Goal: Task Accomplishment & Management: Manage account settings

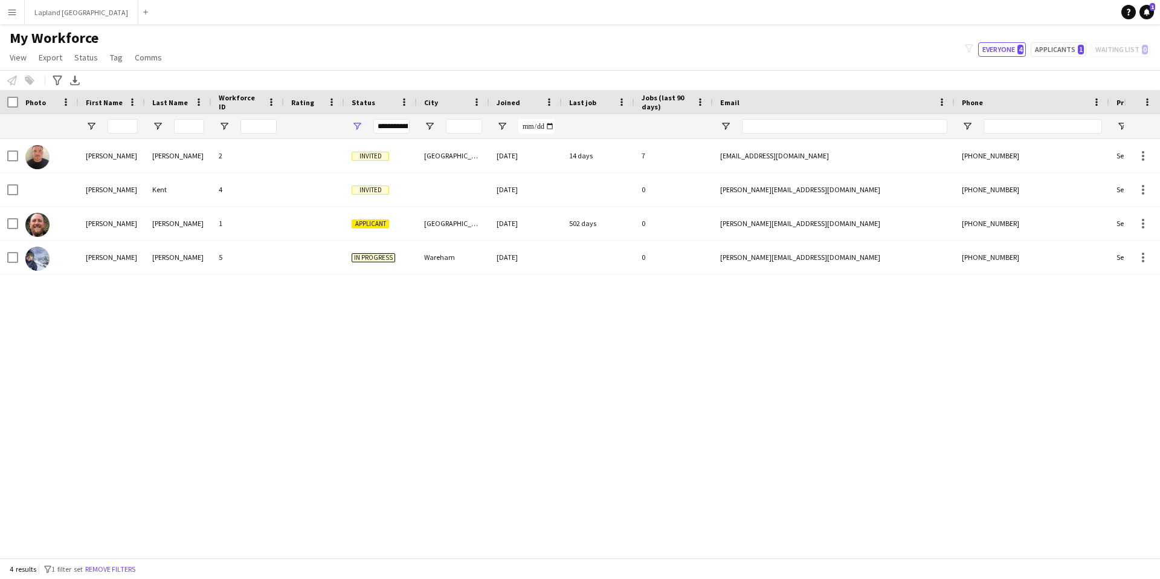
click at [10, 12] on app-icon "Menu" at bounding box center [12, 12] width 10 height 10
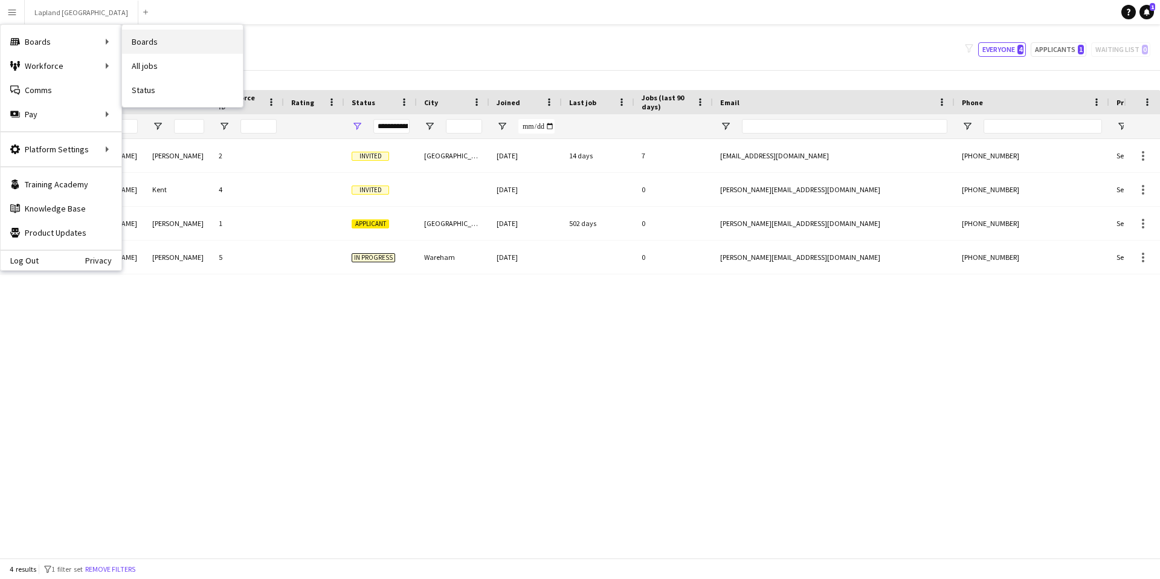
click at [143, 37] on link "Boards" at bounding box center [182, 42] width 121 height 24
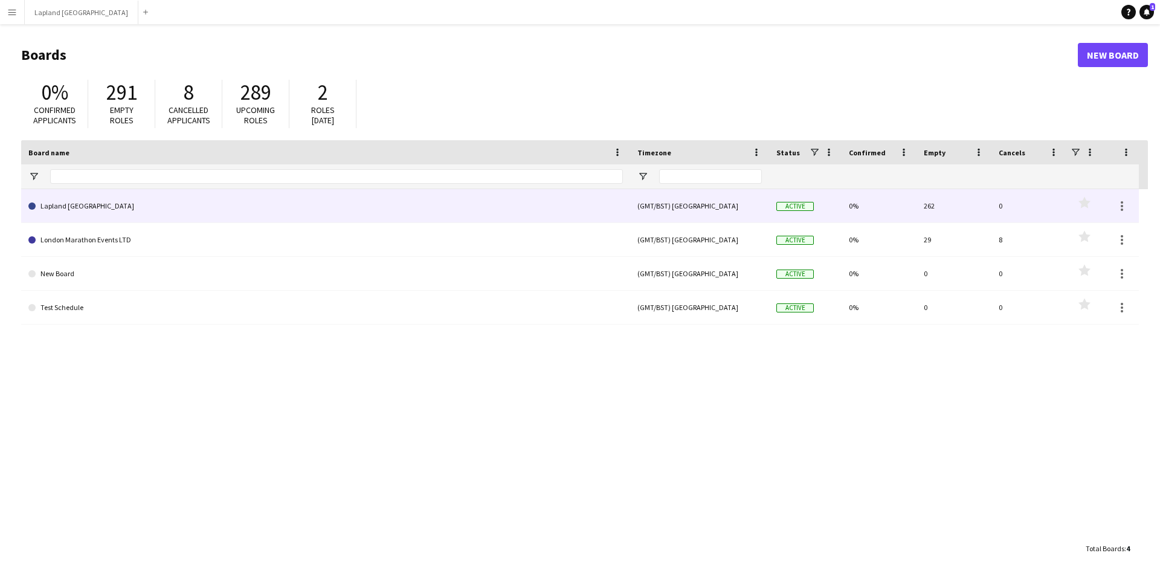
click at [115, 202] on link "Lapland [GEOGRAPHIC_DATA]" at bounding box center [325, 206] width 594 height 34
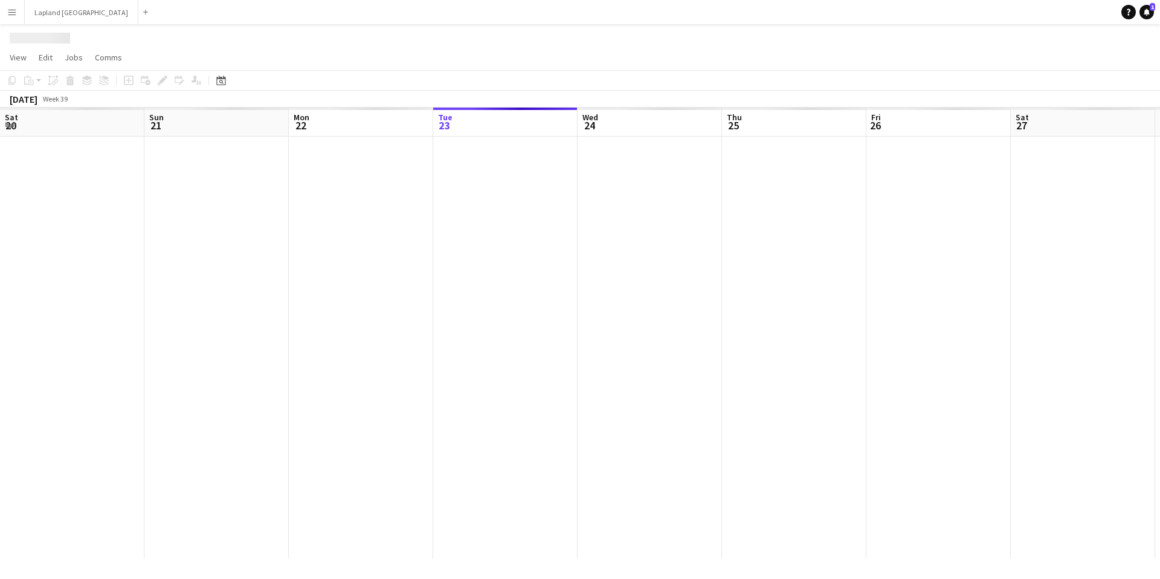
scroll to position [0, 289]
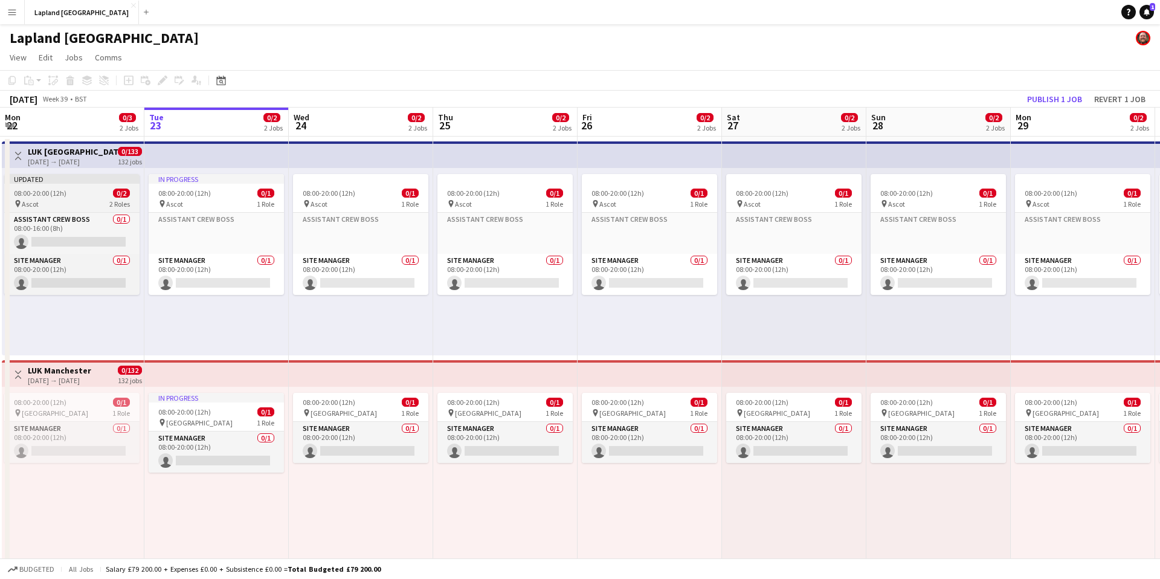
click at [55, 189] on span "08:00-20:00 (12h)" at bounding box center [40, 192] width 53 height 9
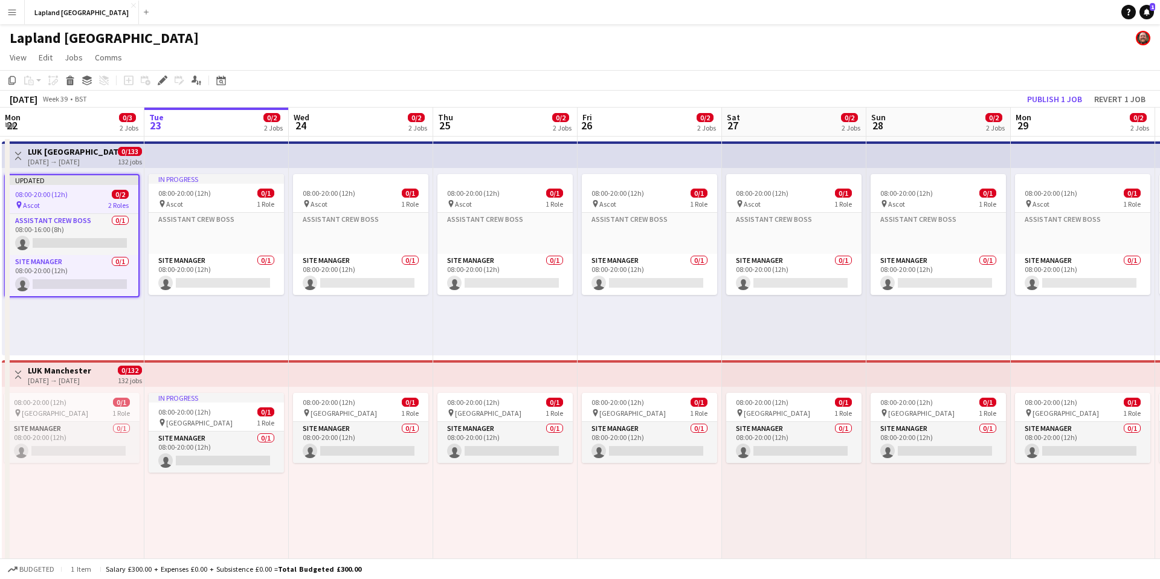
click at [55, 190] on span "08:00-20:00 (12h)" at bounding box center [41, 194] width 53 height 9
click at [57, 176] on div "Updated" at bounding box center [71, 180] width 133 height 10
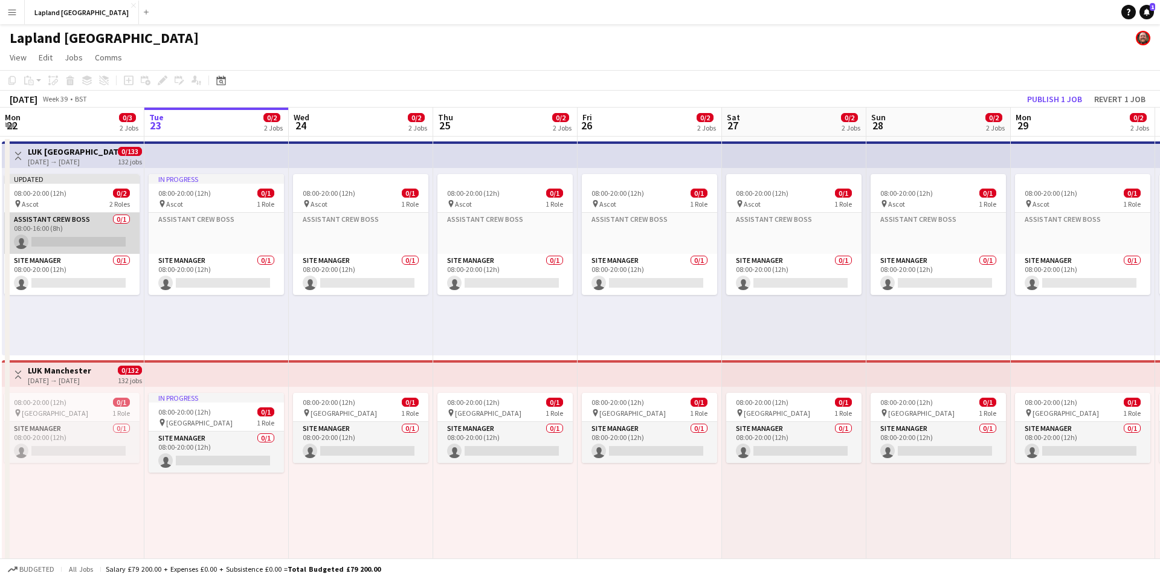
click at [118, 217] on app-card-role "Assistant Crew Boss 0/1 08:00-16:00 (8h) single-neutral-actions" at bounding box center [71, 233] width 135 height 41
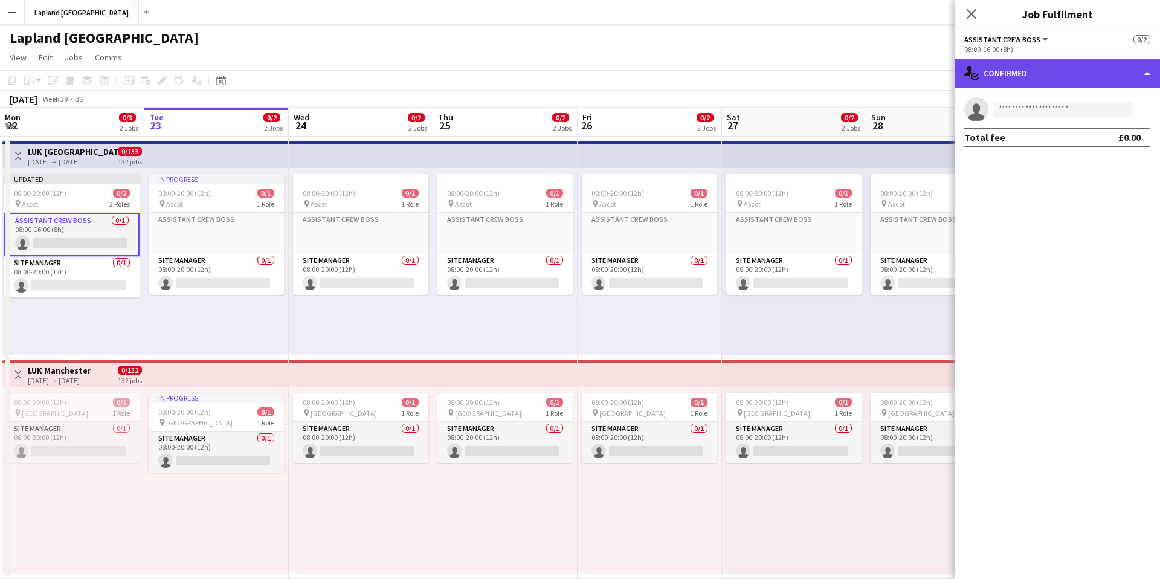
click at [1151, 69] on div "single-neutral-actions-check-2 Confirmed" at bounding box center [1056, 73] width 205 height 29
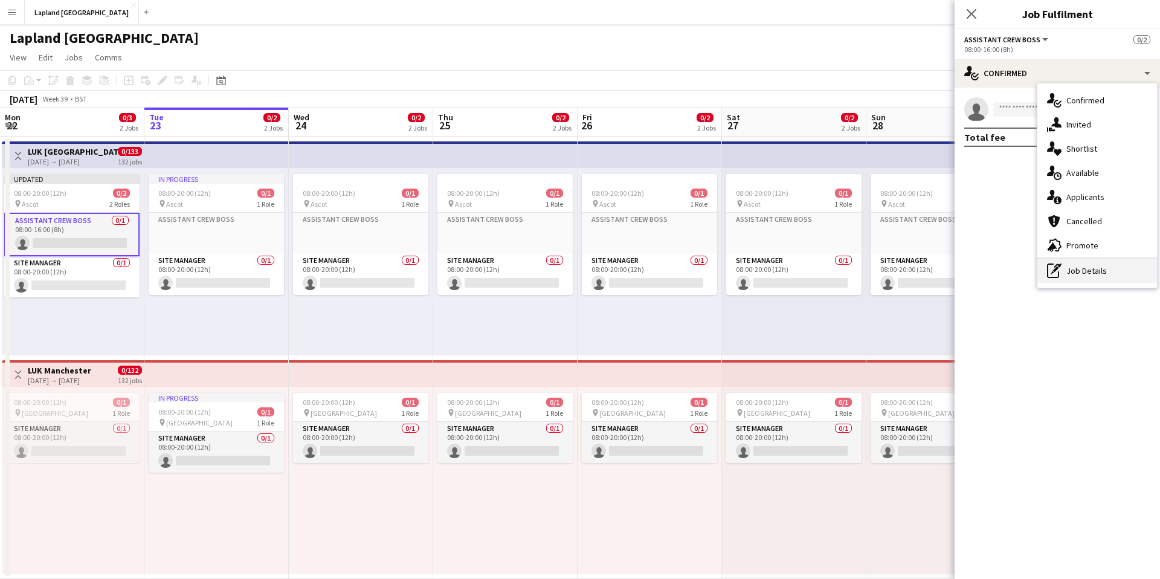
click at [1105, 277] on div "pen-write Job Details" at bounding box center [1097, 271] width 120 height 24
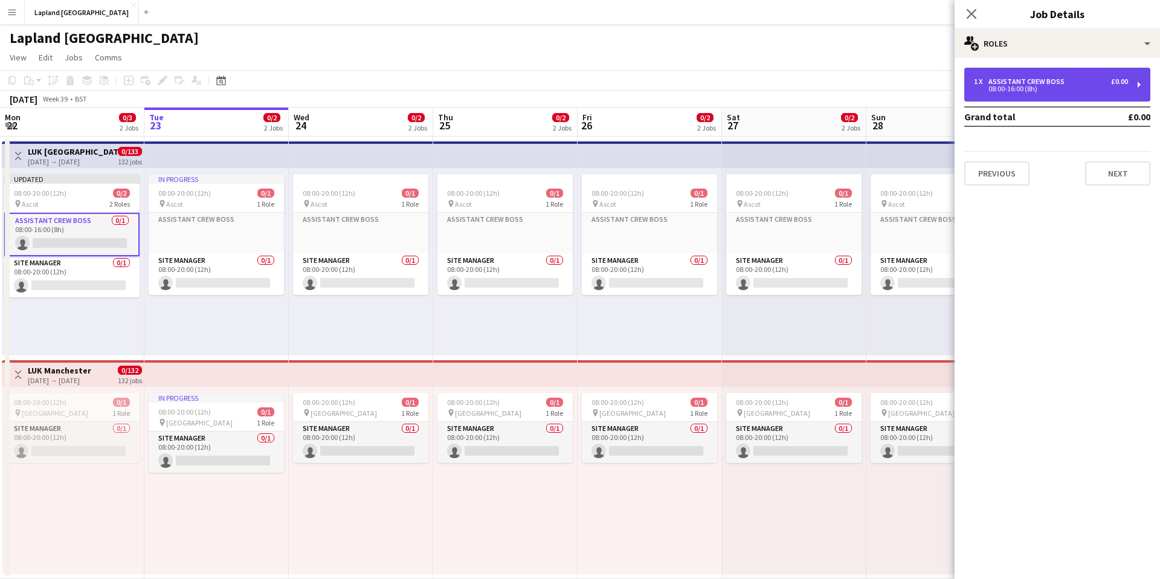
click at [1088, 91] on div "08:00-16:00 (8h)" at bounding box center [1051, 89] width 154 height 6
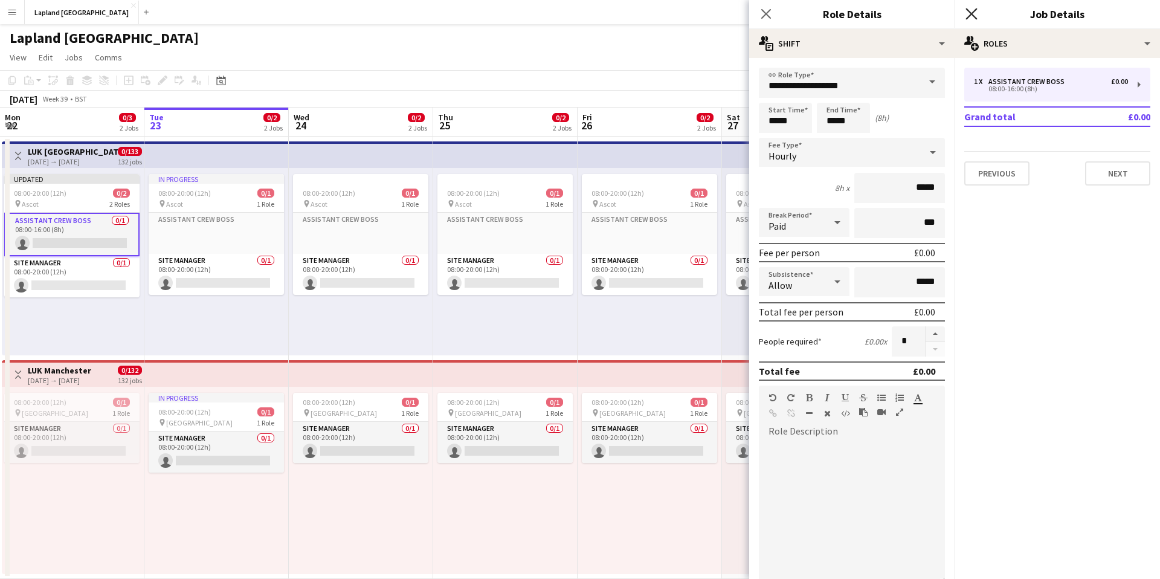
click at [966, 11] on icon "Close pop-in" at bounding box center [970, 13] width 11 height 11
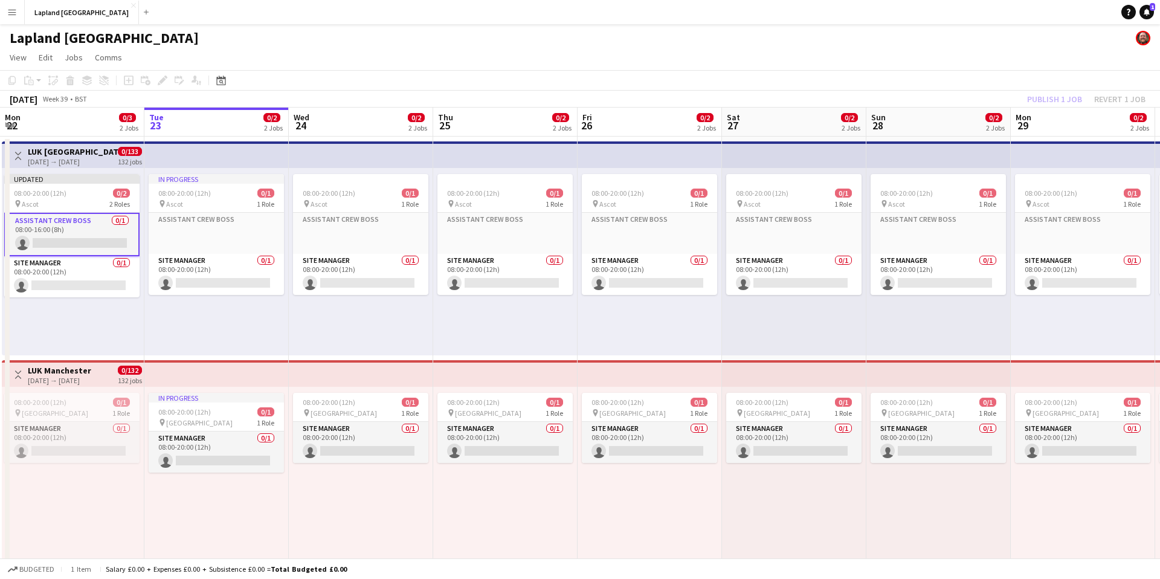
click at [14, 10] on app-icon "Menu" at bounding box center [12, 12] width 10 height 10
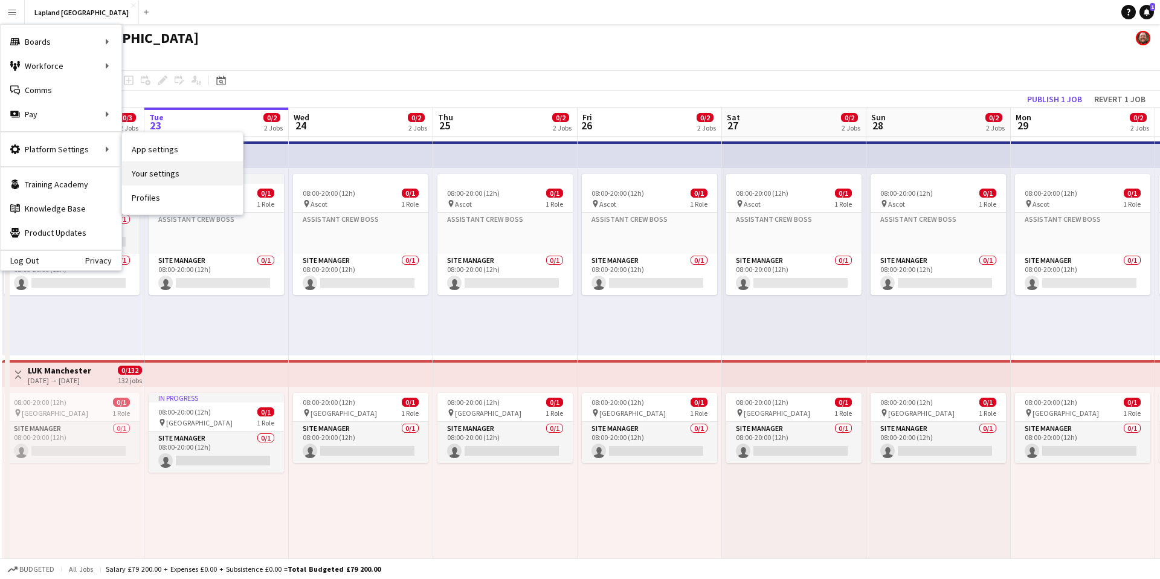
click at [164, 172] on link "Your settings" at bounding box center [182, 173] width 121 height 24
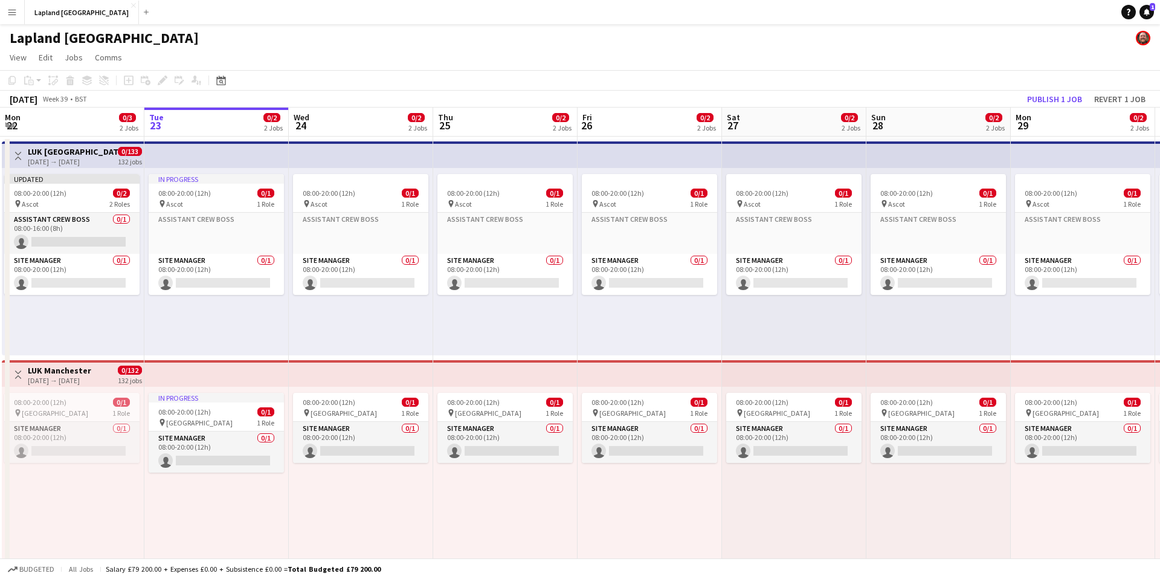
click at [18, 13] on button "Menu" at bounding box center [12, 12] width 24 height 24
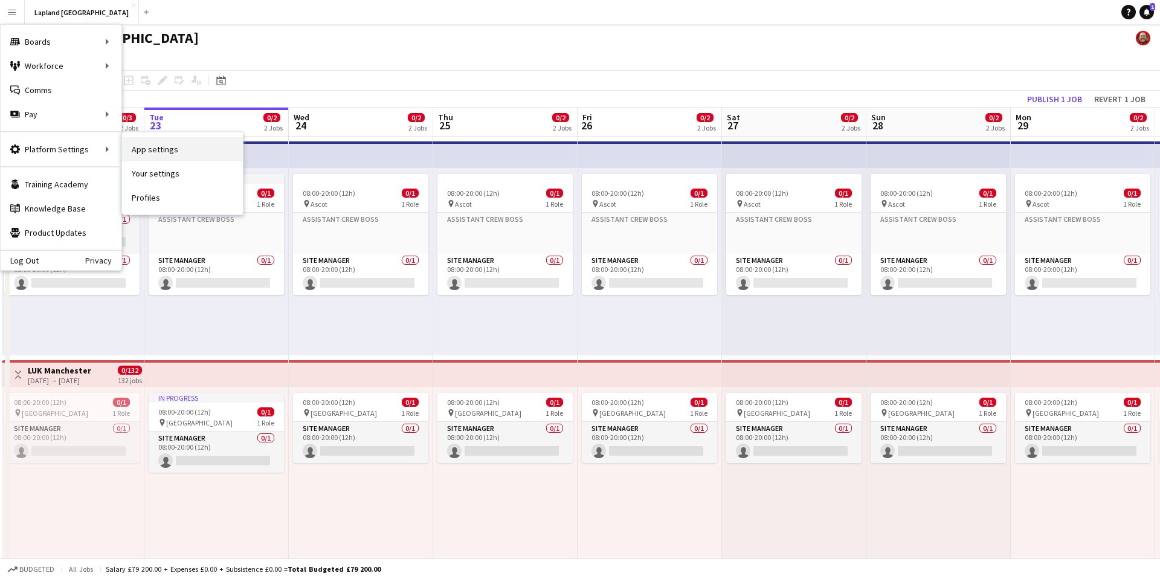
click at [149, 147] on link "App settings" at bounding box center [182, 149] width 121 height 24
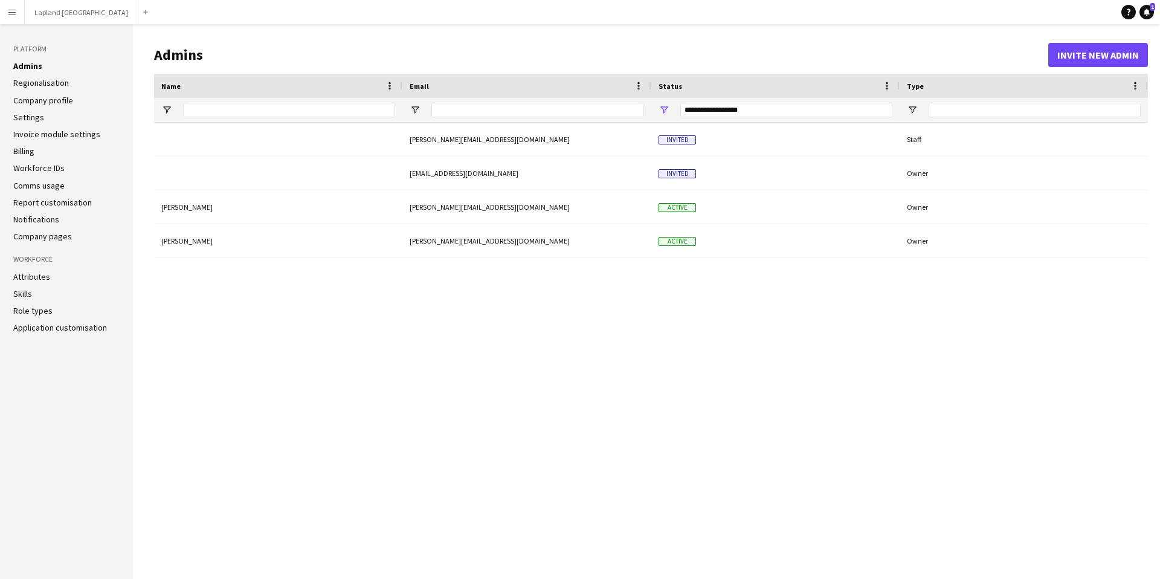
click at [40, 114] on link "Settings" at bounding box center [28, 117] width 31 height 11
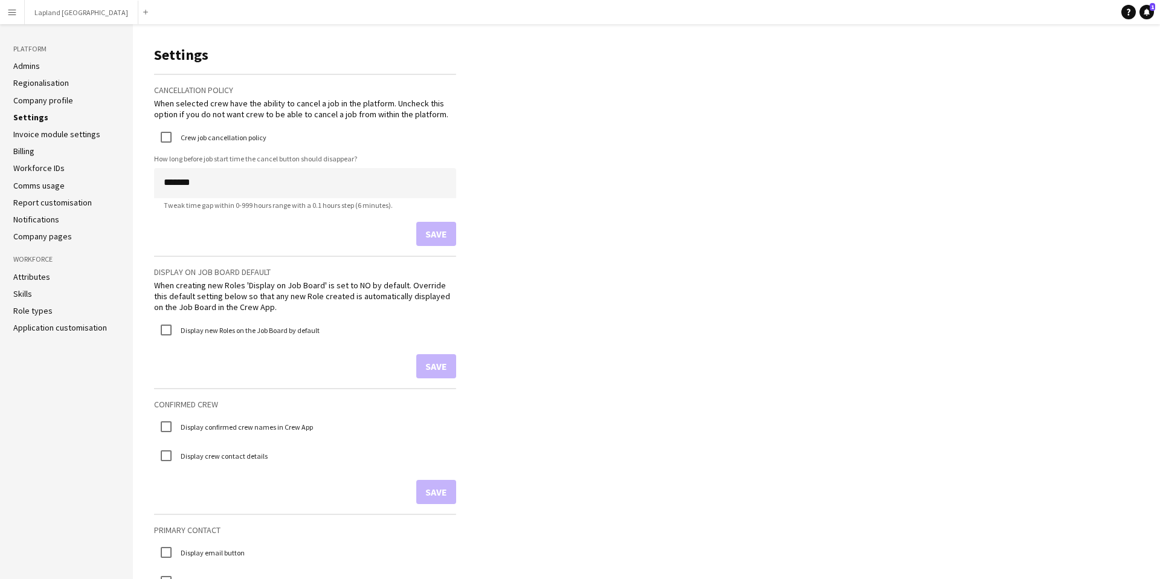
click at [25, 64] on link "Admins" at bounding box center [26, 65] width 27 height 11
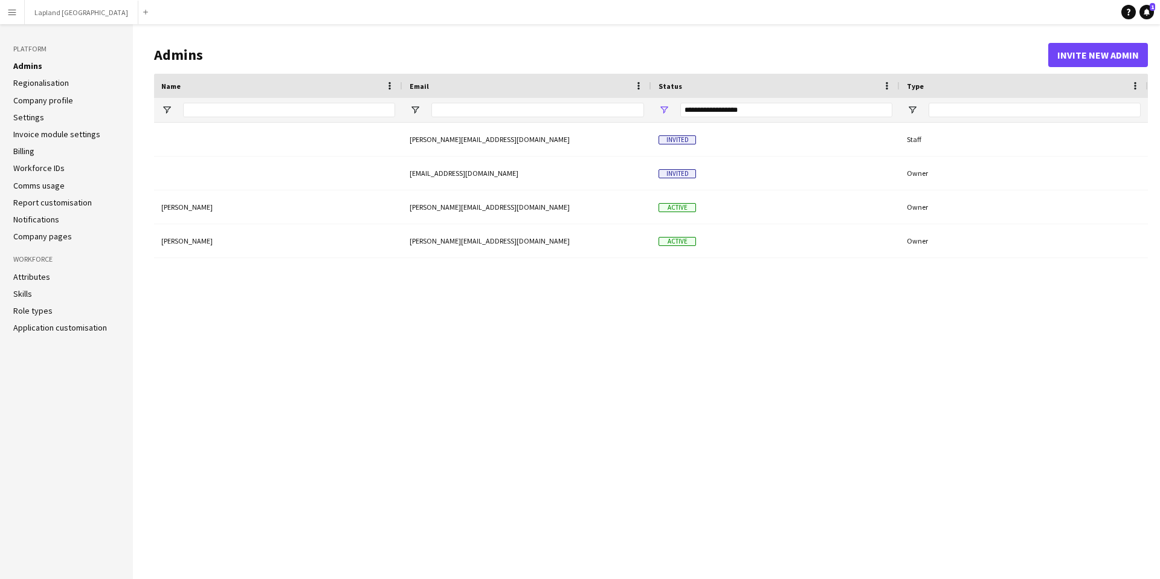
click at [24, 81] on link "Regionalisation" at bounding box center [41, 82] width 56 height 11
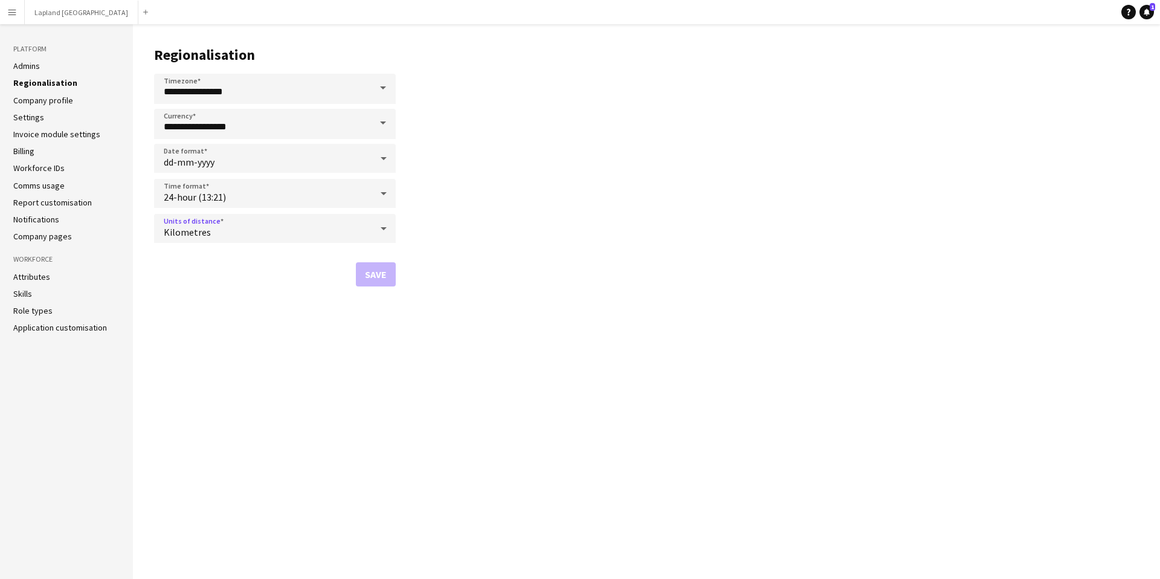
click at [379, 226] on icon at bounding box center [383, 228] width 14 height 24
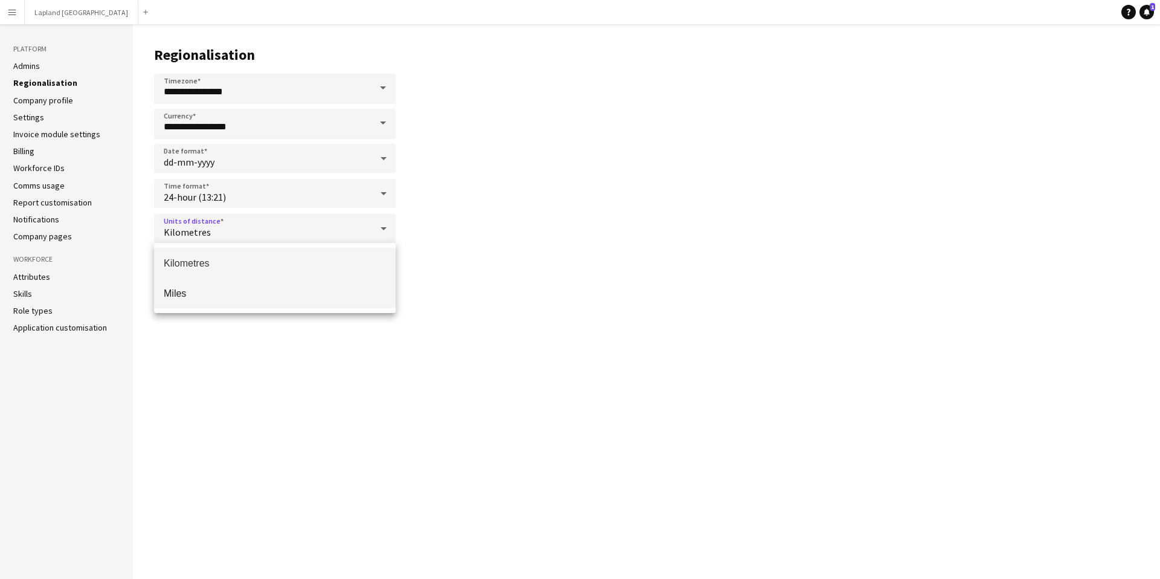
click at [275, 297] on span "Miles" at bounding box center [275, 292] width 222 height 11
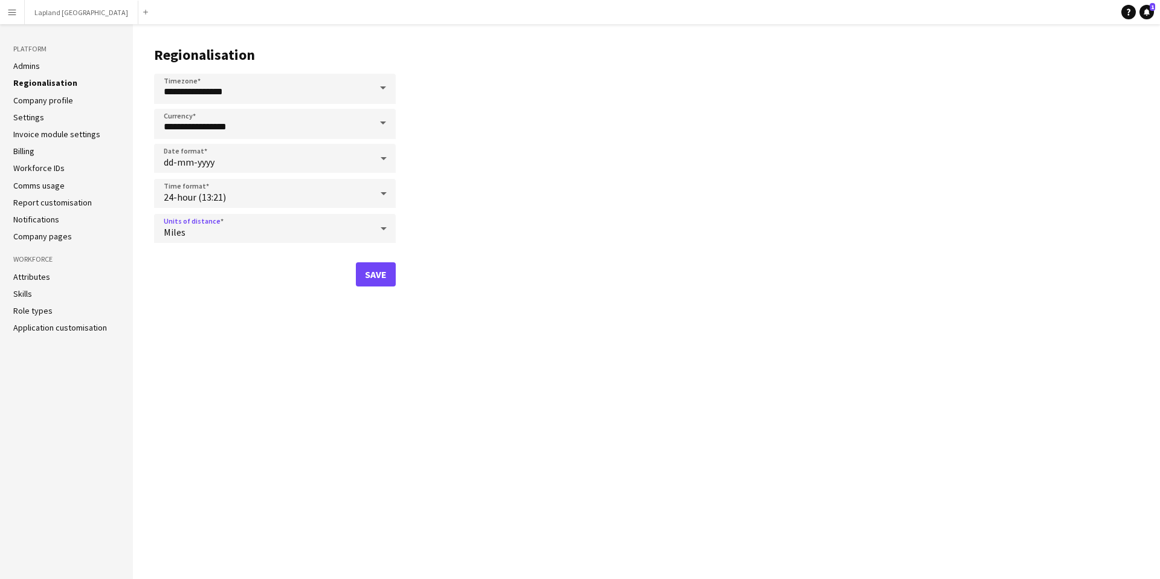
click at [53, 99] on link "Company profile" at bounding box center [43, 100] width 60 height 11
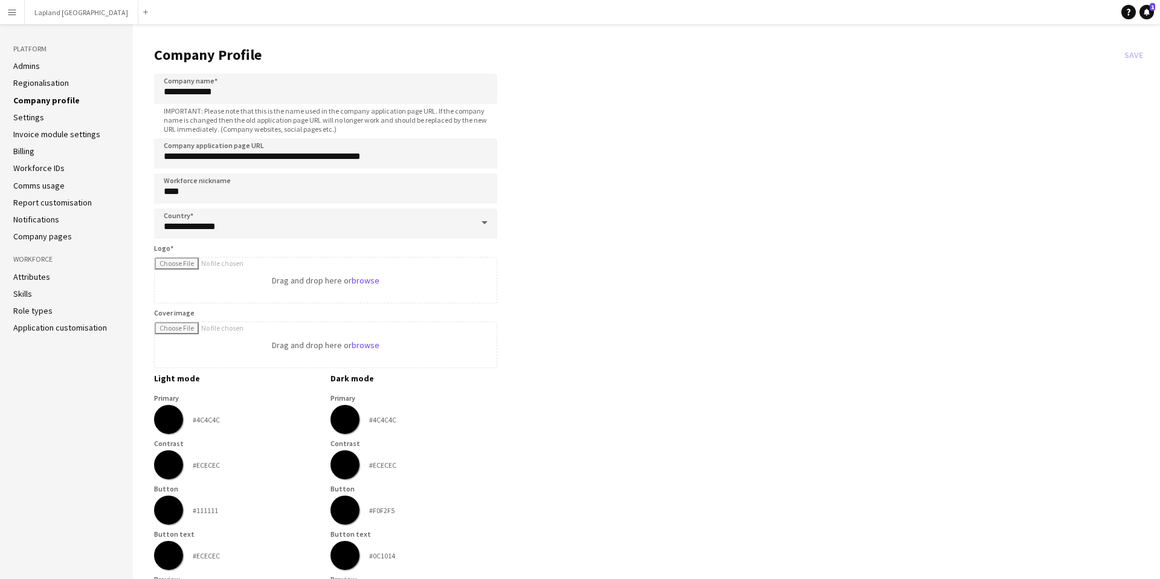
click at [34, 150] on link "Billing" at bounding box center [23, 151] width 21 height 11
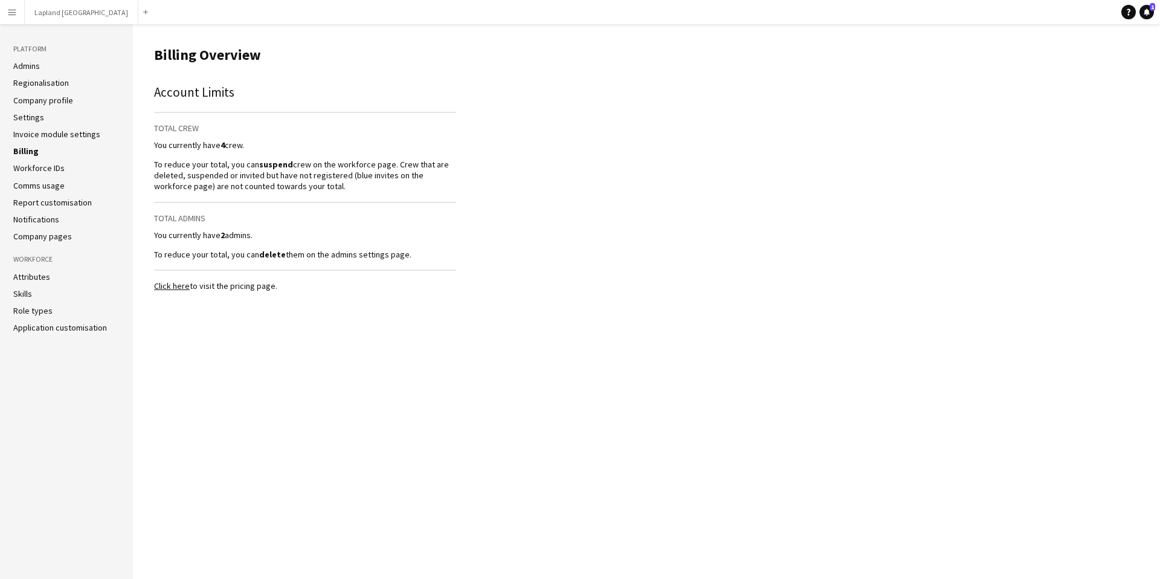
click at [37, 165] on link "Workforce IDs" at bounding box center [38, 167] width 51 height 11
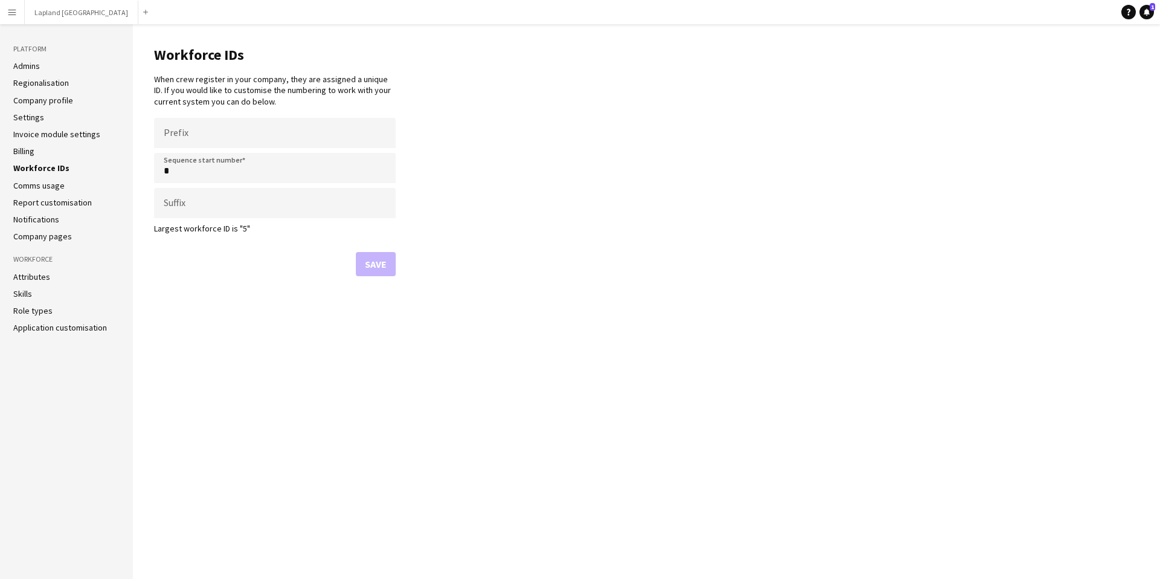
click at [37, 182] on link "Comms usage" at bounding box center [38, 185] width 51 height 11
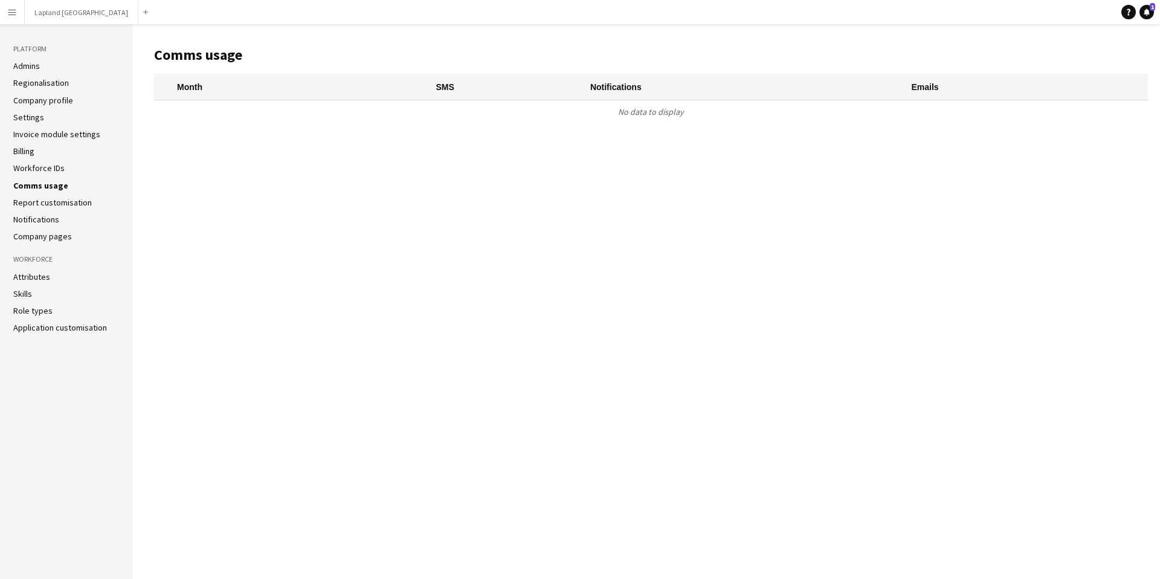
click at [39, 203] on link "Report customisation" at bounding box center [52, 202] width 79 height 11
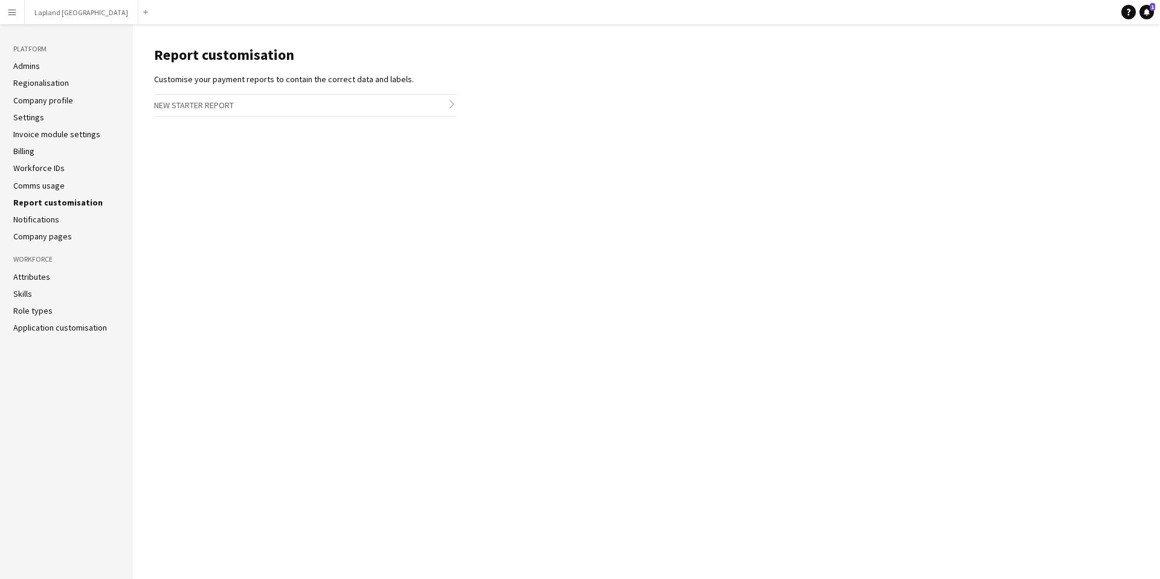
click at [39, 216] on link "Notifications" at bounding box center [36, 219] width 46 height 11
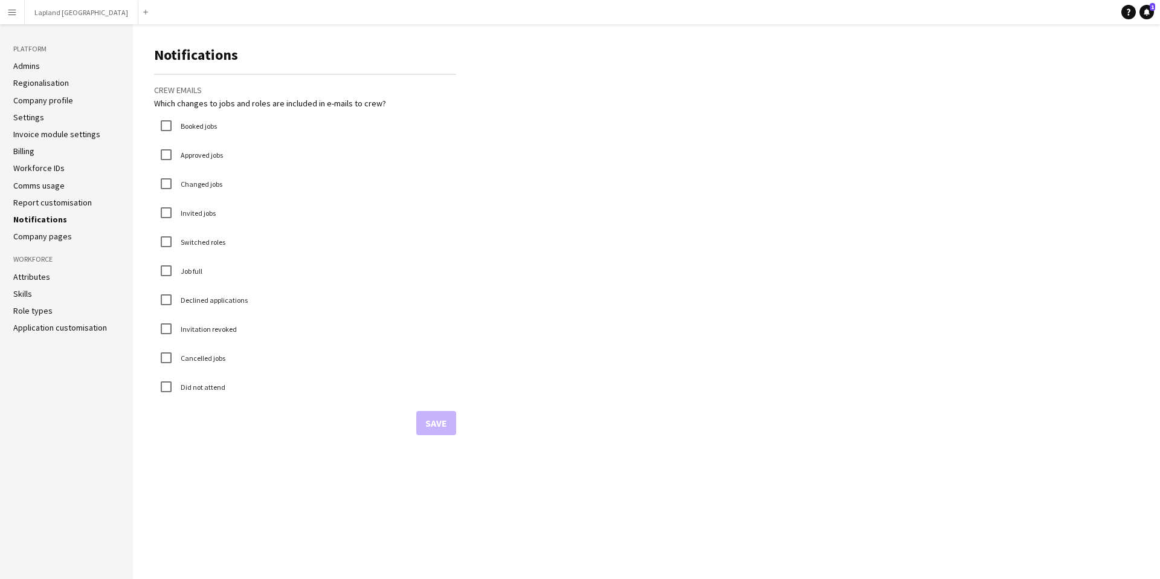
click at [37, 238] on link "Company pages" at bounding box center [42, 236] width 59 height 11
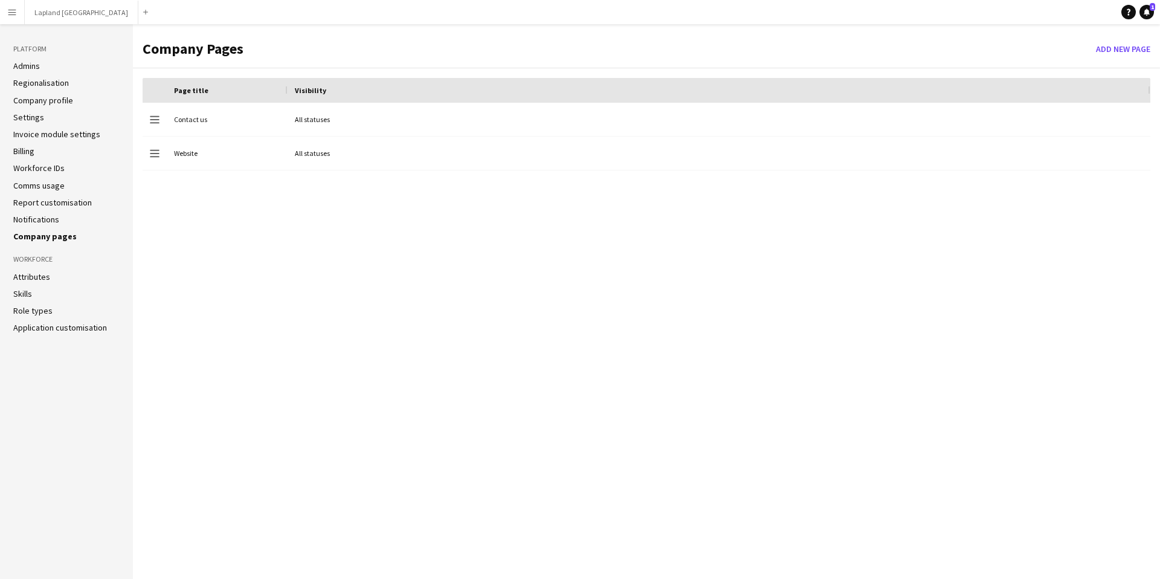
click at [37, 281] on link "Attributes" at bounding box center [31, 276] width 37 height 11
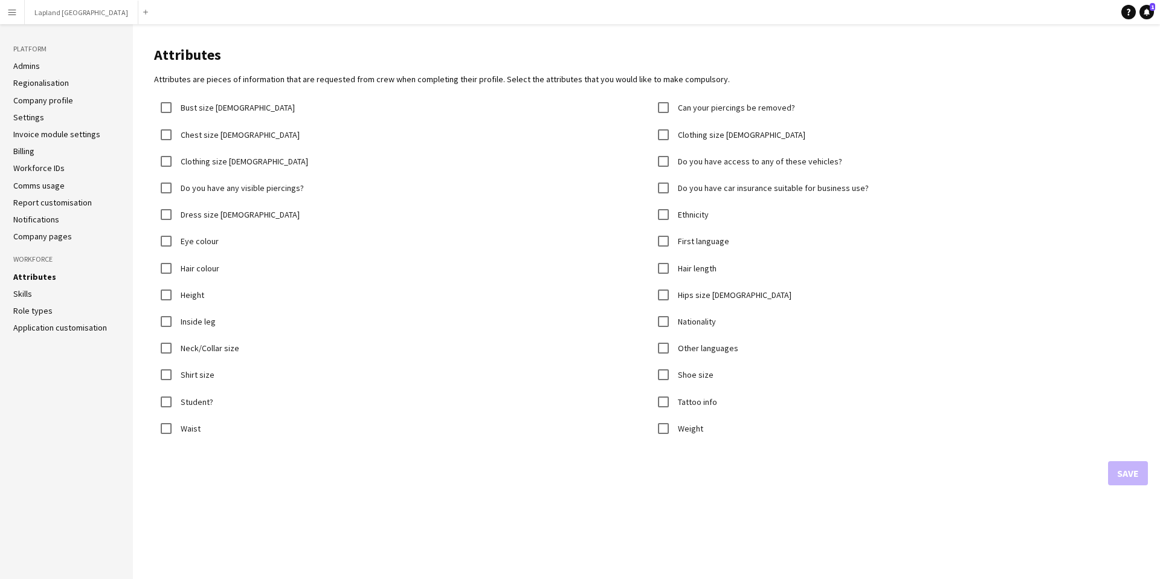
click at [34, 295] on li "Skills" at bounding box center [66, 293] width 106 height 11
click at [37, 311] on link "Role types" at bounding box center [32, 310] width 39 height 11
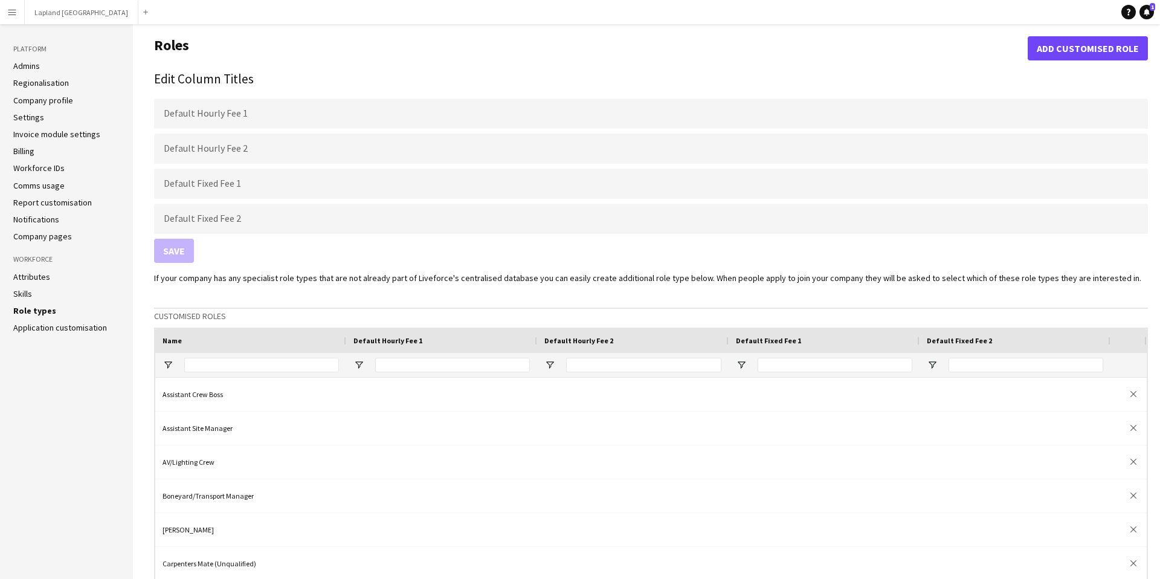
click at [39, 324] on link "Application customisation" at bounding box center [60, 327] width 94 height 11
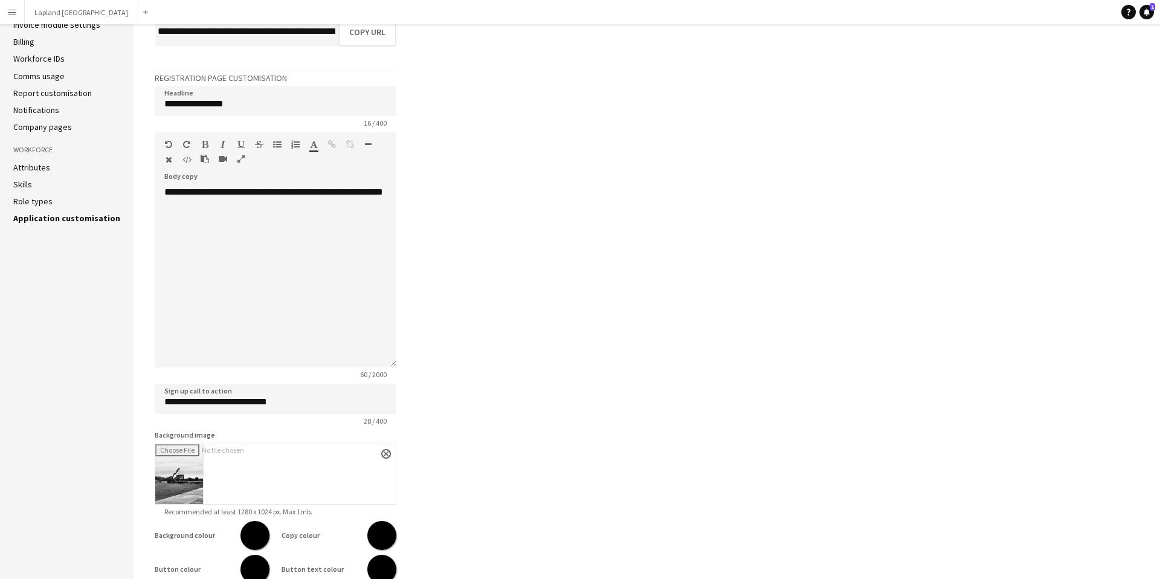
scroll to position [179, 0]
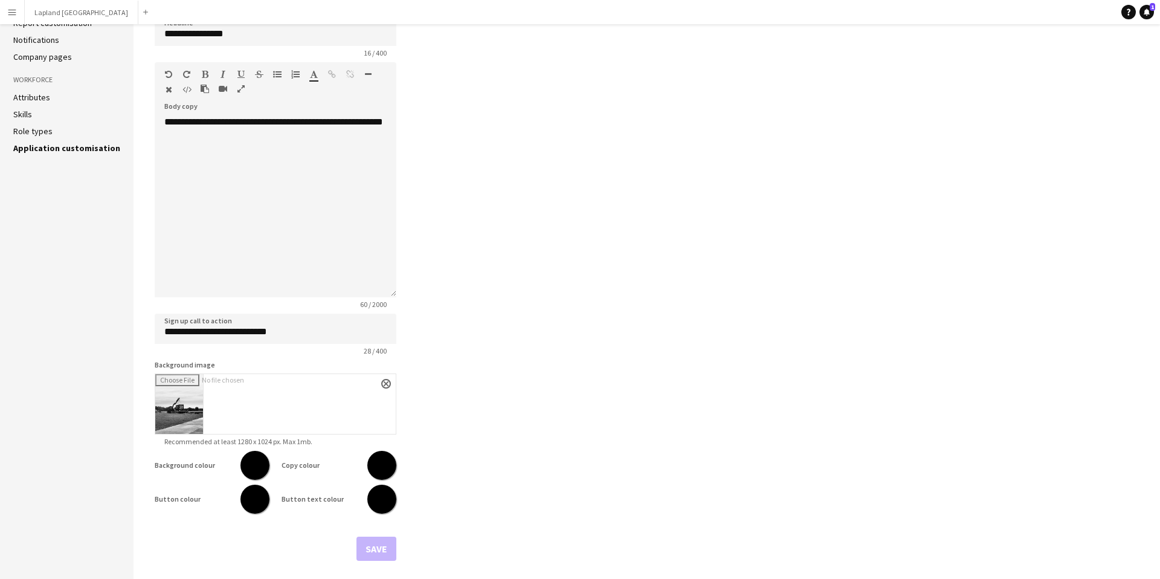
click at [53, 130] on li "Role types" at bounding box center [66, 131] width 107 height 11
click at [43, 129] on link "Role types" at bounding box center [32, 131] width 39 height 11
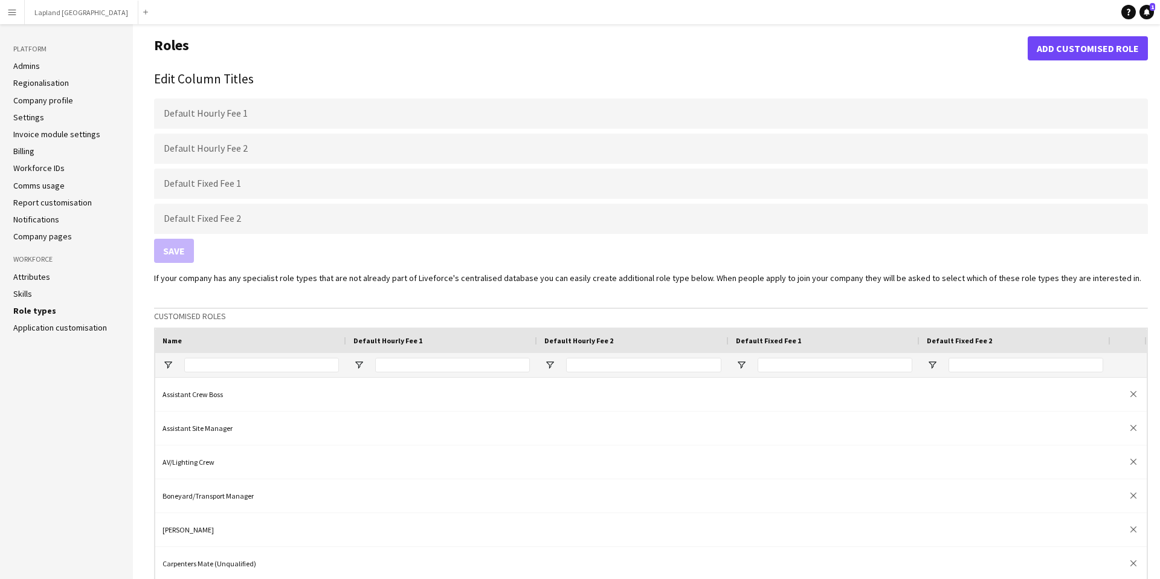
click at [45, 326] on link "Application customisation" at bounding box center [60, 327] width 94 height 11
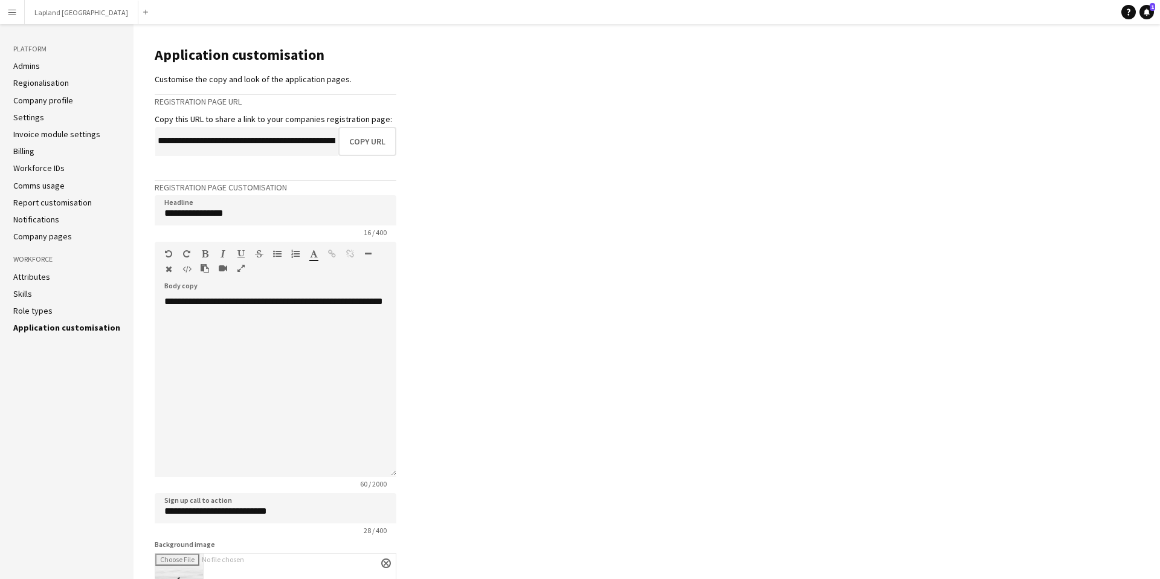
scroll to position [179, 0]
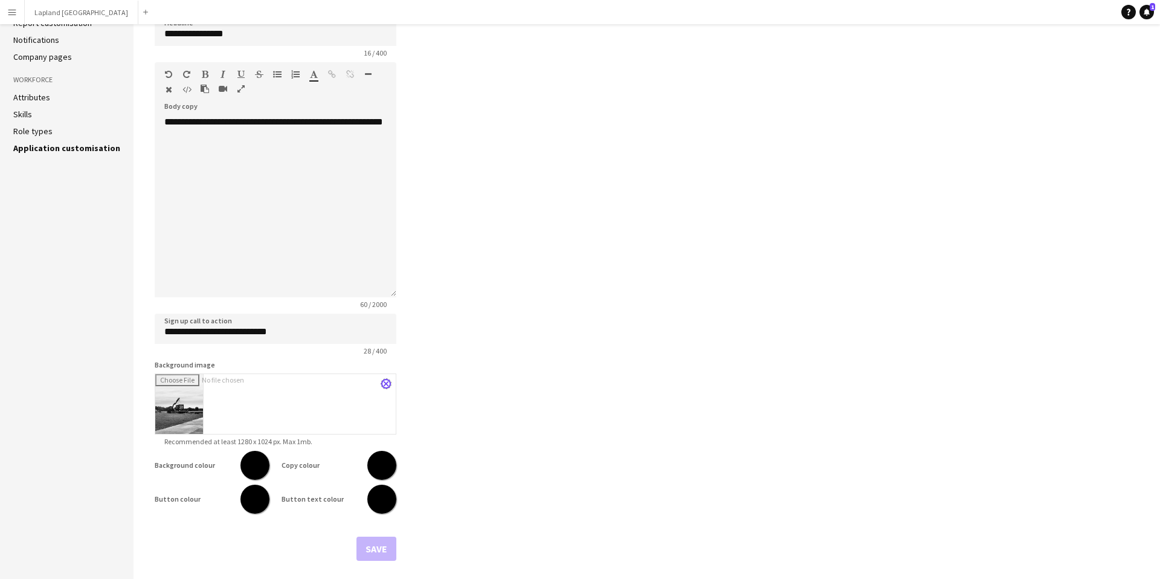
click at [383, 381] on app-icon "close" at bounding box center [385, 383] width 7 height 5
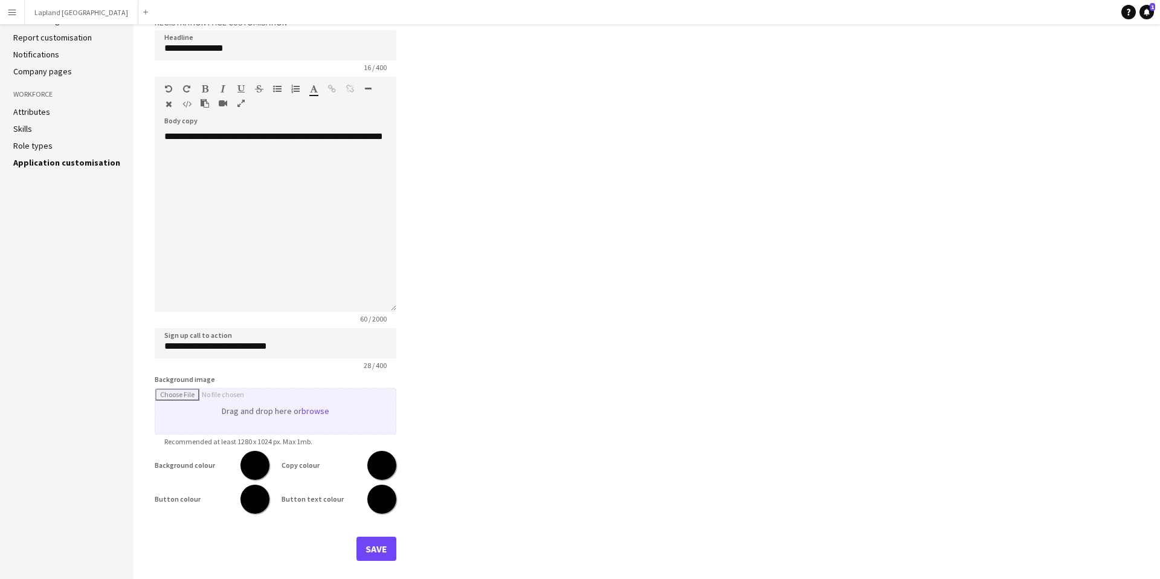
scroll to position [165, 0]
click at [320, 412] on input "Background image" at bounding box center [275, 410] width 240 height 45
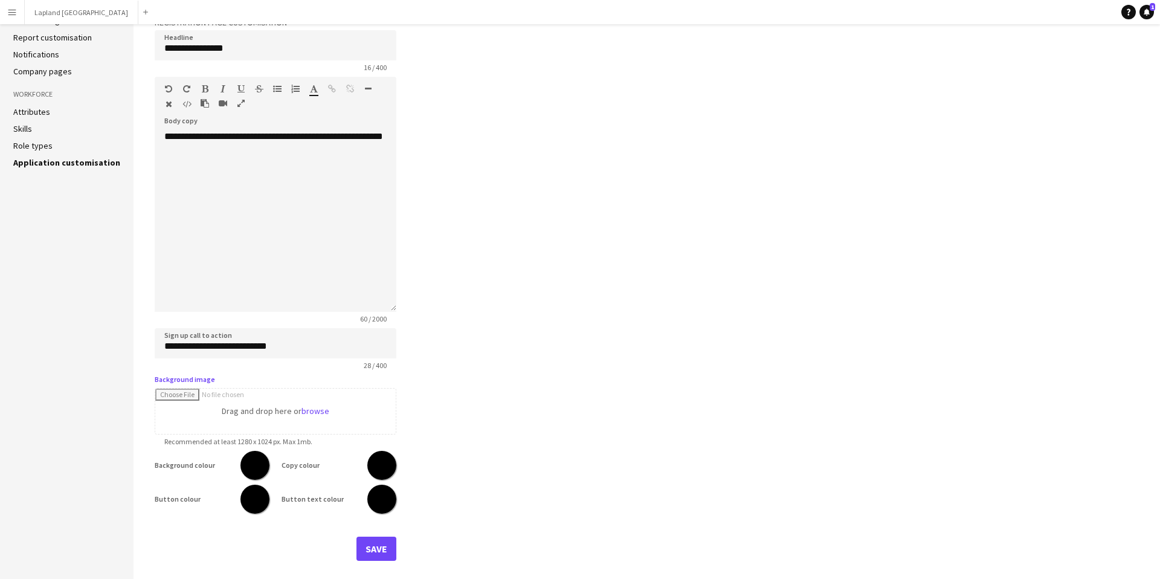
type input "**********"
click at [484, 376] on main "**********" at bounding box center [646, 218] width 1026 height 719
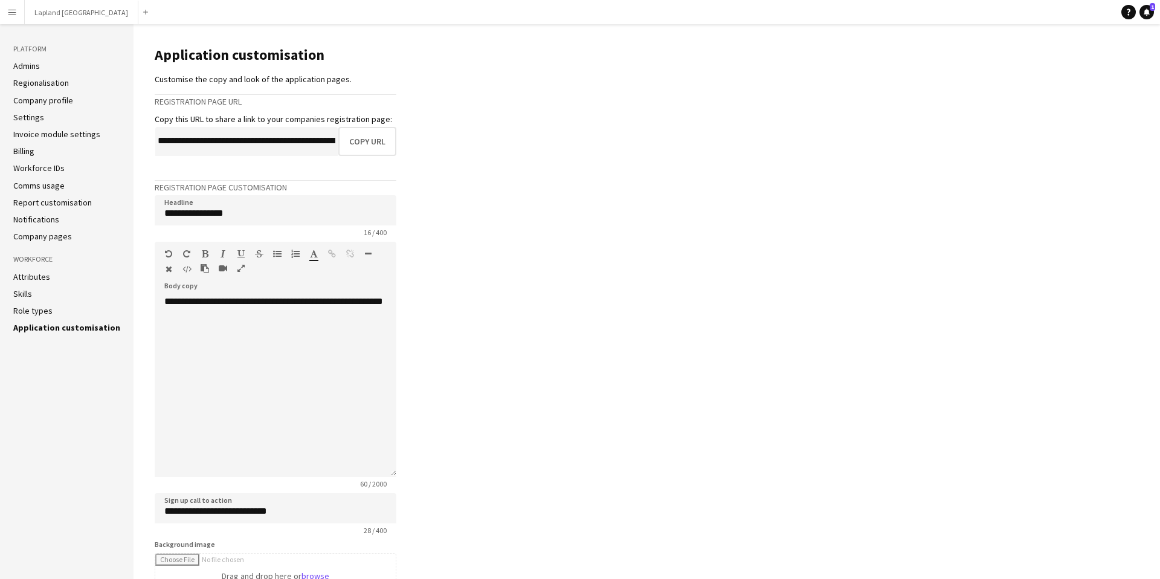
click at [12, 9] on app-icon "Menu" at bounding box center [12, 12] width 10 height 10
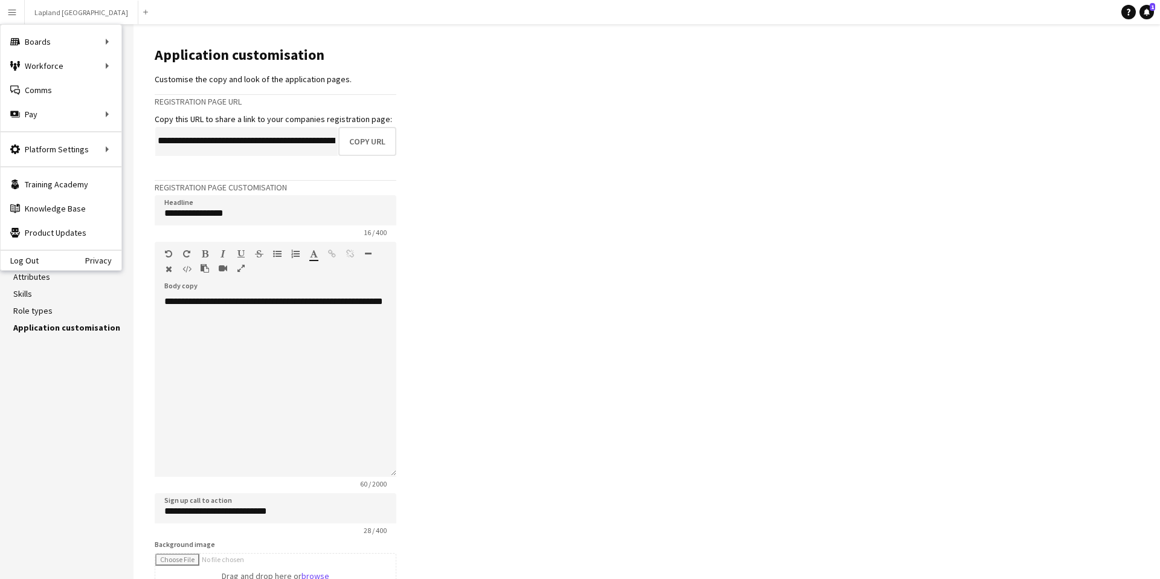
click at [12, 9] on app-icon "Menu" at bounding box center [12, 12] width 10 height 10
click at [530, 103] on main "**********" at bounding box center [646, 383] width 1026 height 719
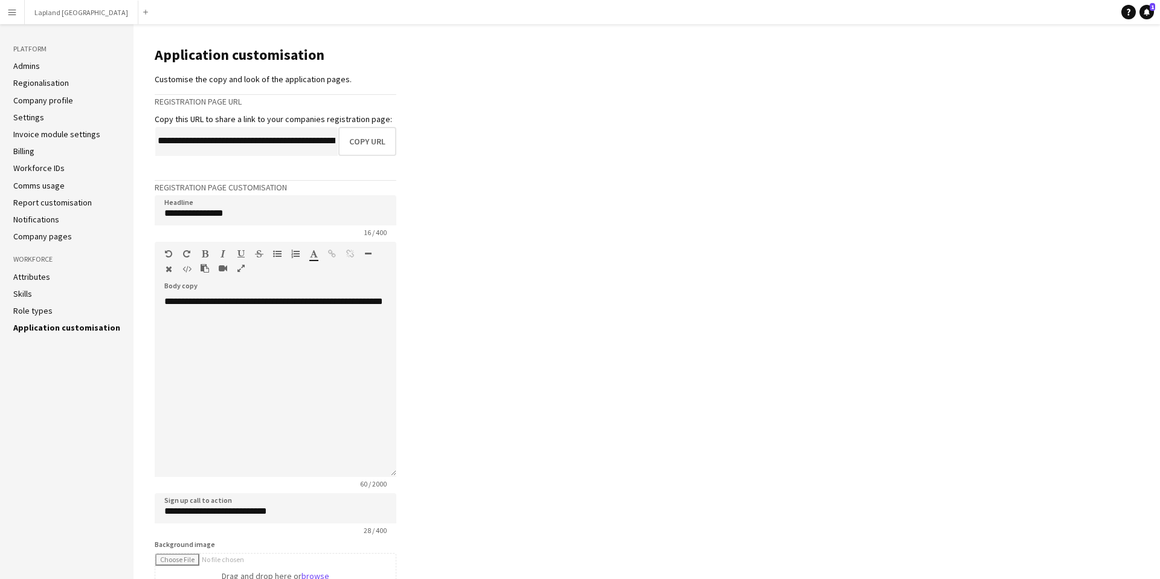
click at [7, 16] on app-icon "Menu" at bounding box center [12, 12] width 10 height 10
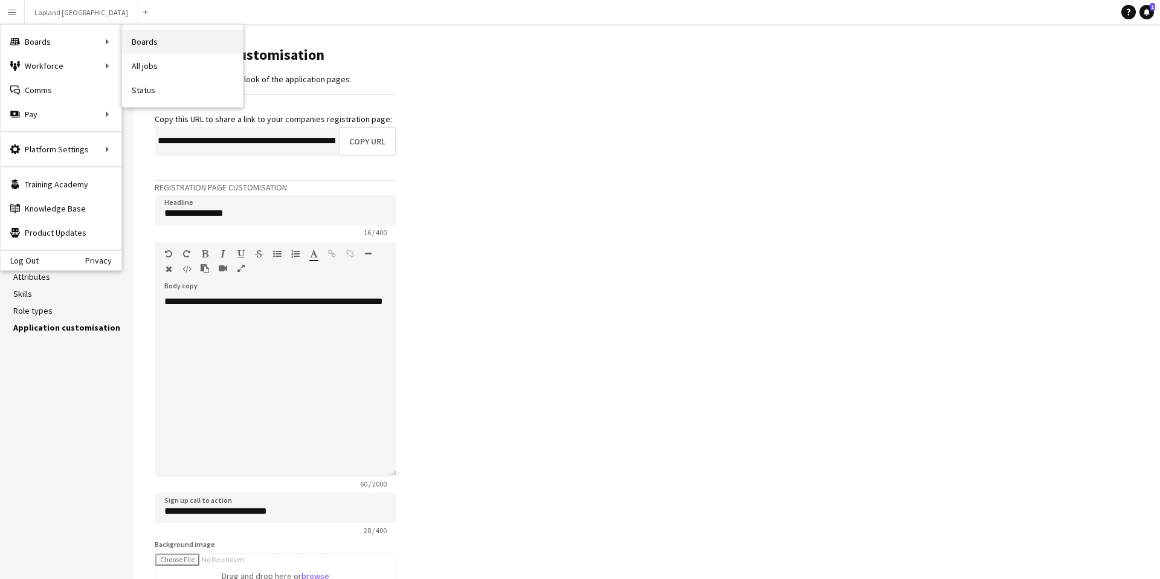
click at [173, 40] on link "Boards" at bounding box center [182, 42] width 121 height 24
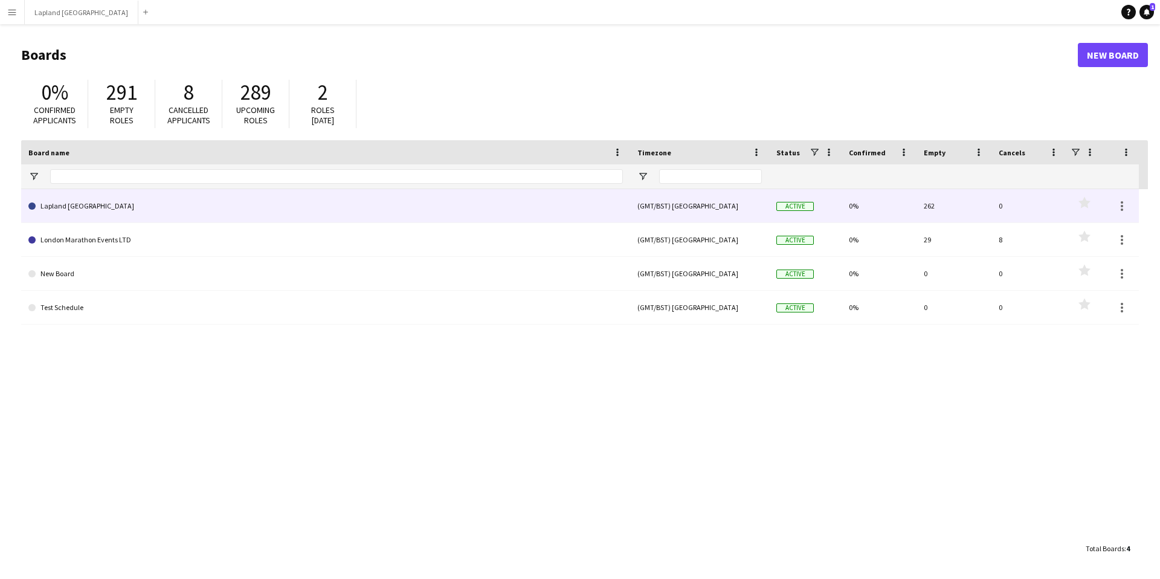
click at [146, 201] on link "Lapland [GEOGRAPHIC_DATA]" at bounding box center [325, 206] width 594 height 34
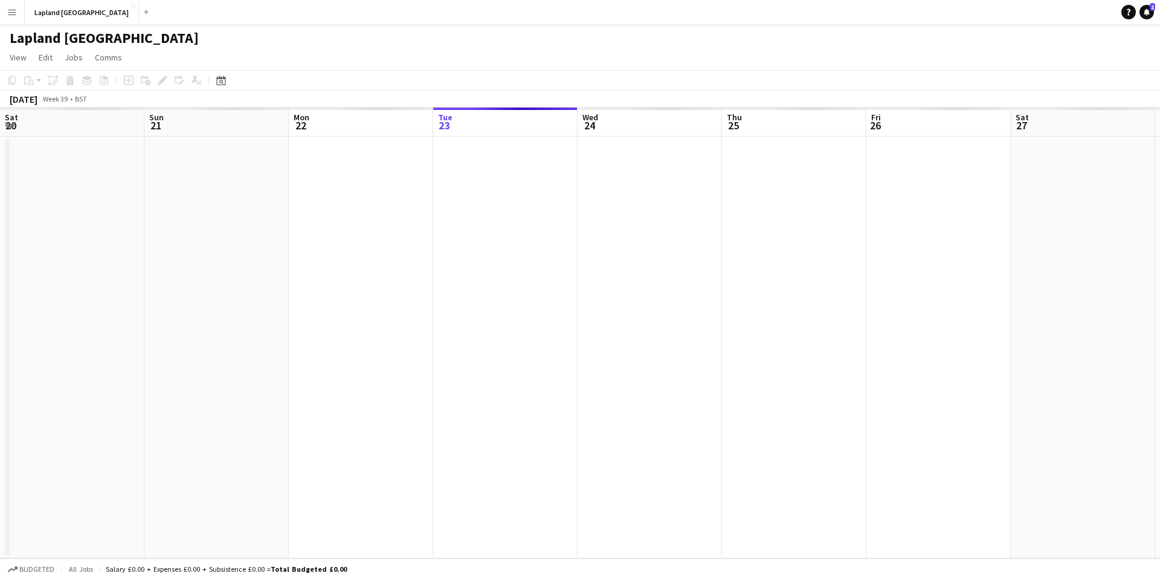
scroll to position [0, 289]
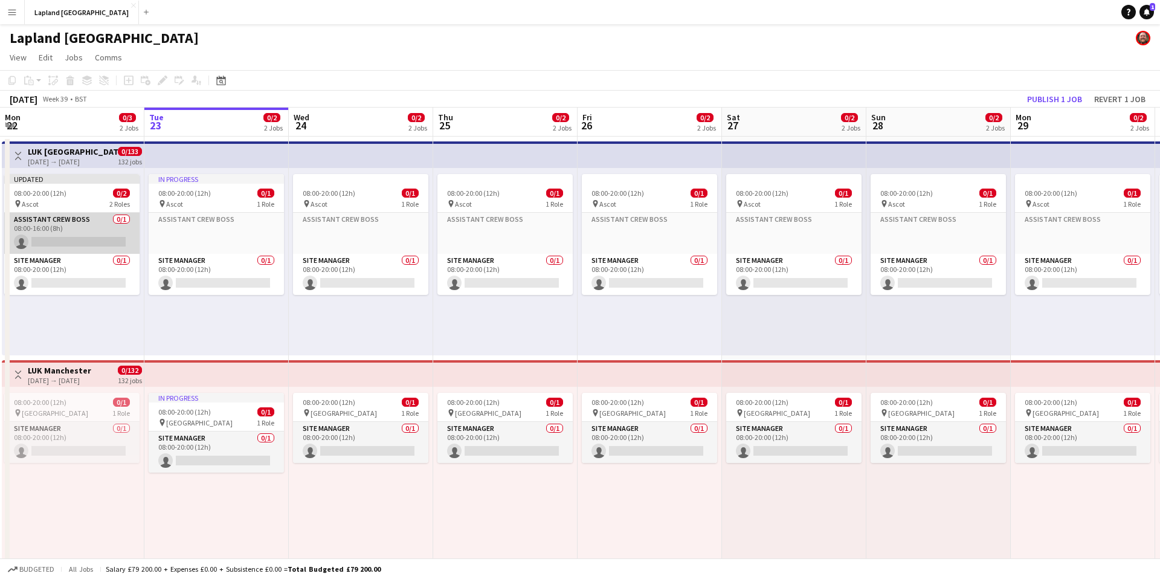
click at [120, 226] on app-card-role "Assistant Crew Boss 0/1 08:00-16:00 (8h) single-neutral-actions" at bounding box center [71, 233] width 135 height 41
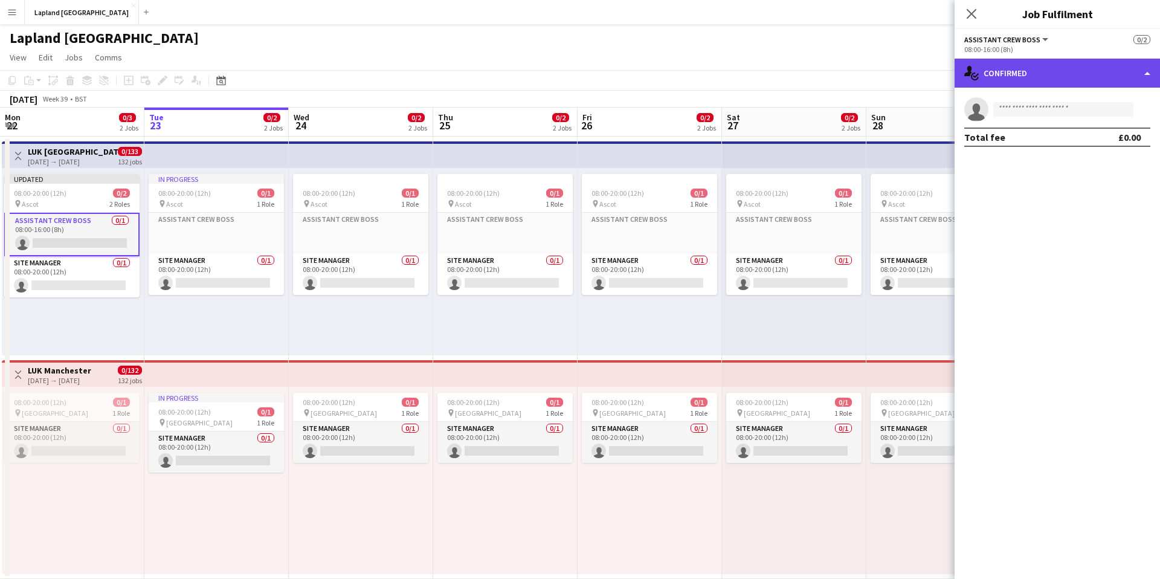
click at [1126, 66] on div "single-neutral-actions-check-2 Confirmed" at bounding box center [1056, 73] width 205 height 29
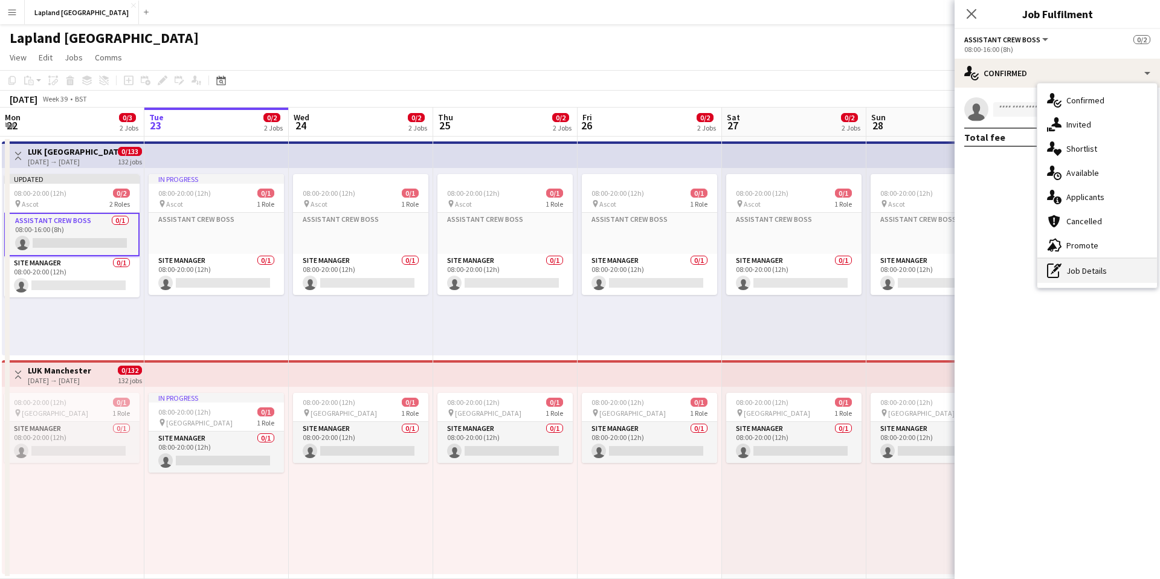
click at [1092, 268] on div "pen-write Job Details" at bounding box center [1097, 271] width 120 height 24
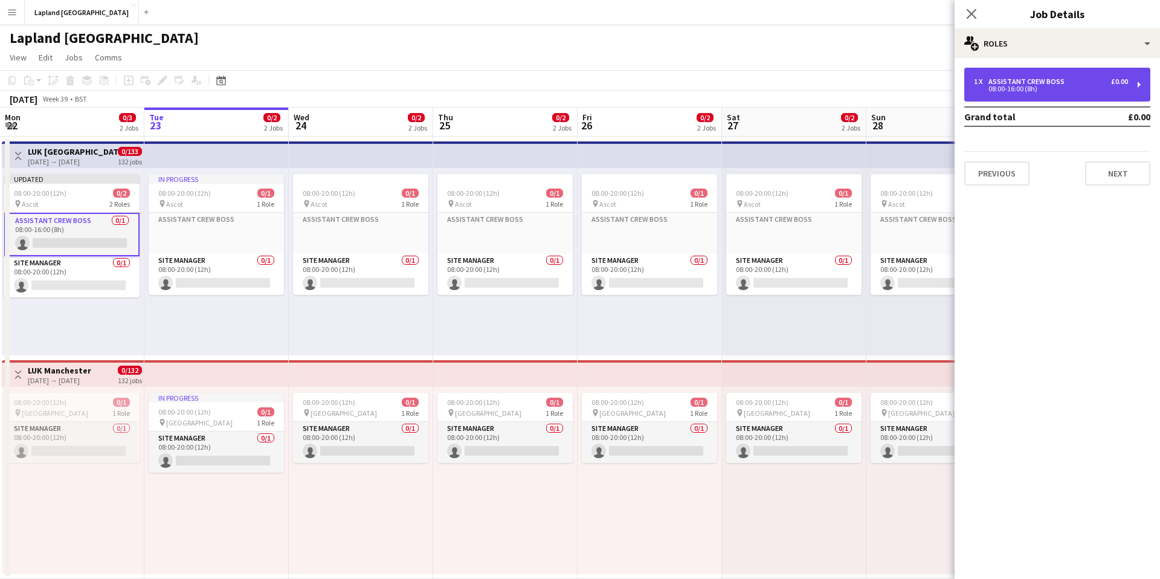
click at [1084, 80] on div "1 x Assistant Crew Boss £0.00" at bounding box center [1051, 81] width 154 height 8
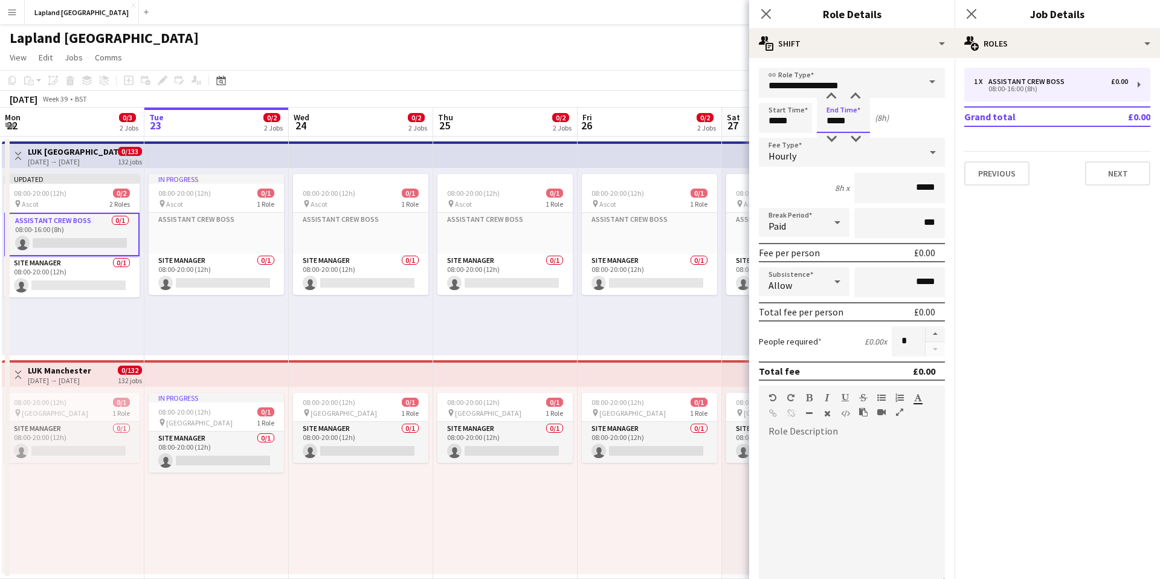
click at [850, 122] on input "*****" at bounding box center [843, 118] width 53 height 30
click at [833, 95] on div at bounding box center [831, 97] width 24 height 12
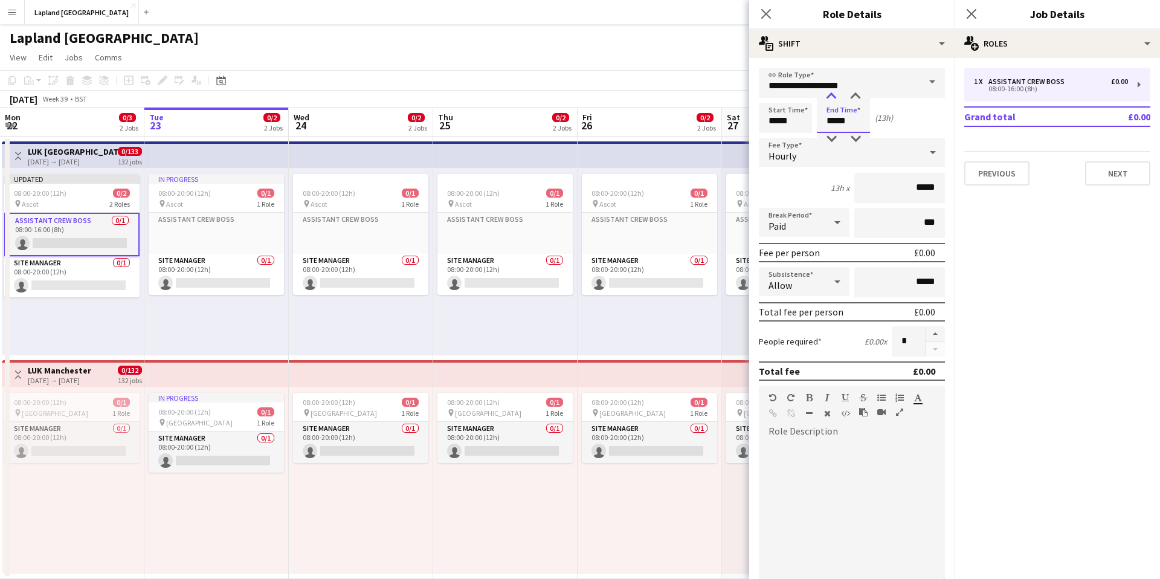
click at [833, 95] on div at bounding box center [831, 97] width 24 height 12
type input "*****"
click at [833, 140] on div at bounding box center [831, 139] width 24 height 12
click at [798, 186] on div "12h x *****" at bounding box center [852, 188] width 186 height 30
click at [888, 82] on input "**********" at bounding box center [852, 83] width 186 height 30
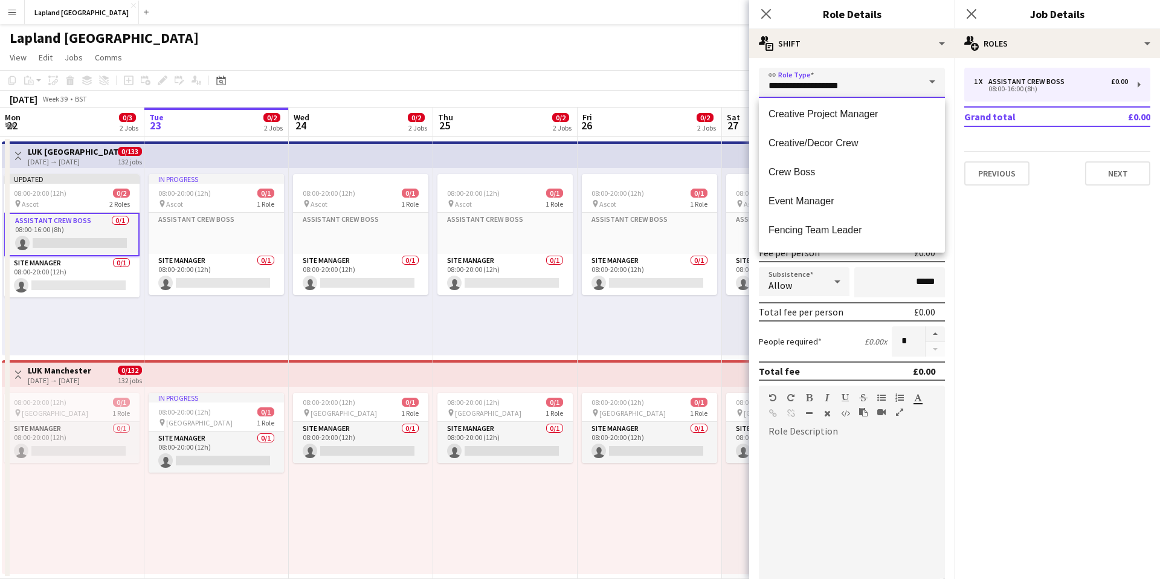
scroll to position [216, 0]
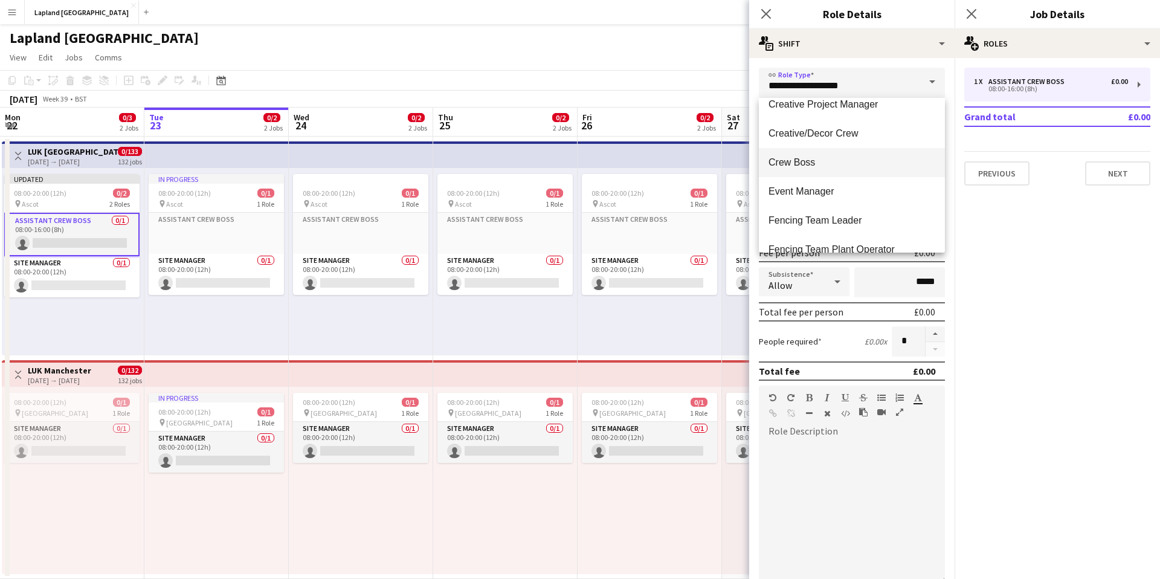
click at [811, 163] on span "Crew Boss" at bounding box center [851, 161] width 167 height 11
type input "*********"
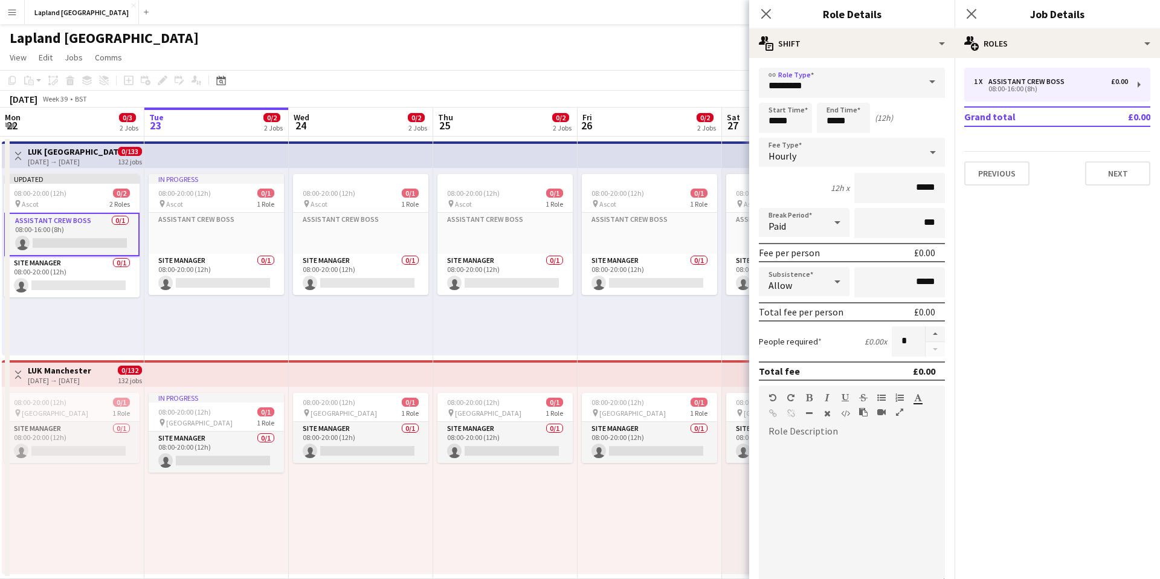
click at [795, 185] on div "12h x *****" at bounding box center [852, 188] width 186 height 30
click at [914, 149] on div "Hourly" at bounding box center [840, 152] width 162 height 29
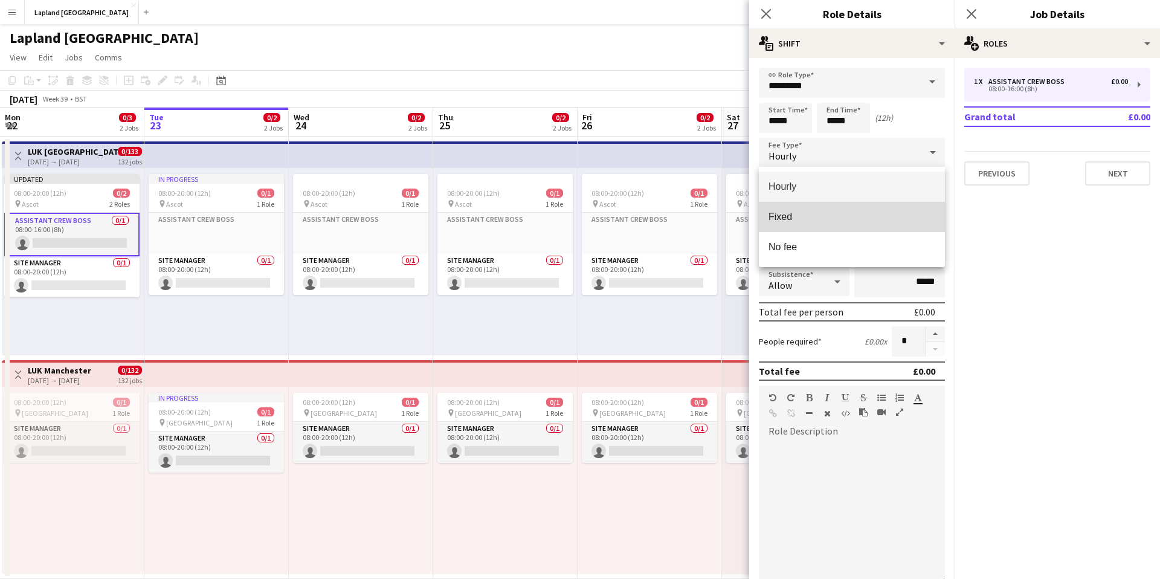
click at [804, 214] on span "Fixed" at bounding box center [851, 216] width 167 height 11
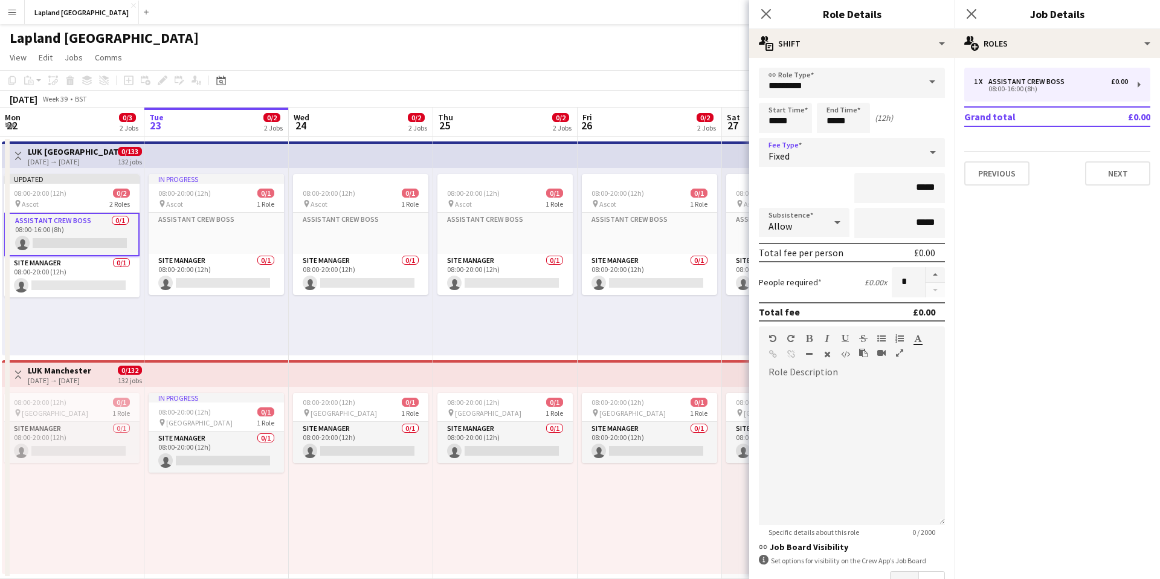
click at [837, 223] on icon at bounding box center [837, 222] width 6 height 3
click at [820, 262] on span "Allow" at bounding box center [803, 256] width 71 height 11
click at [917, 223] on input "*****" at bounding box center [899, 223] width 91 height 30
click at [922, 221] on input "*****" at bounding box center [899, 223] width 91 height 30
click at [923, 223] on input "*****" at bounding box center [899, 223] width 91 height 30
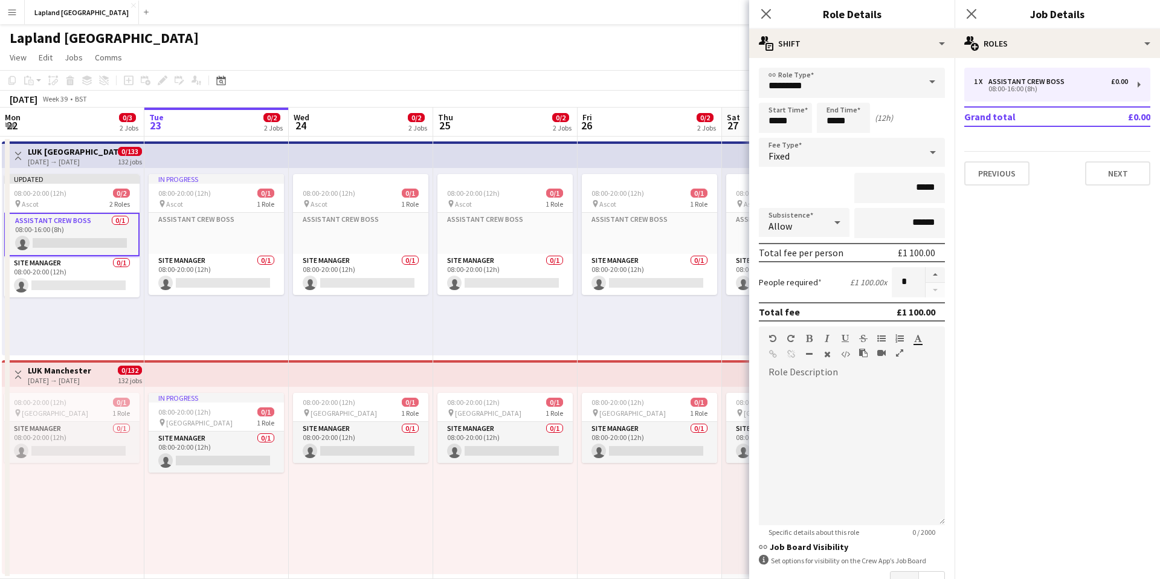
click at [1007, 242] on mat-expansion-panel "pencil3 General details 1 x Assistant Crew Boss £0.00 08:00-16:00 (8h) Grand to…" at bounding box center [1056, 318] width 205 height 521
click at [933, 226] on input "******" at bounding box center [899, 223] width 91 height 30
click at [930, 222] on input "******" at bounding box center [899, 223] width 91 height 30
type input "***"
click at [994, 249] on mat-expansion-panel "pencil3 General details 1 x Assistant Crew Boss £0.00 08:00-16:00 (8h) Grand to…" at bounding box center [1056, 318] width 205 height 521
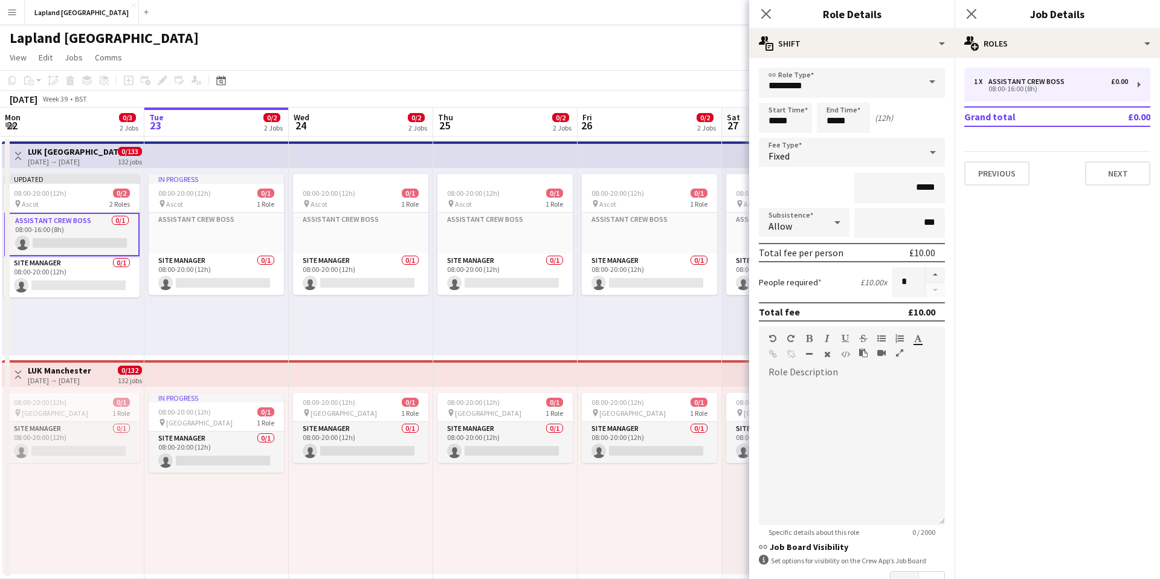
scroll to position [83, 0]
